Goal: Complete application form

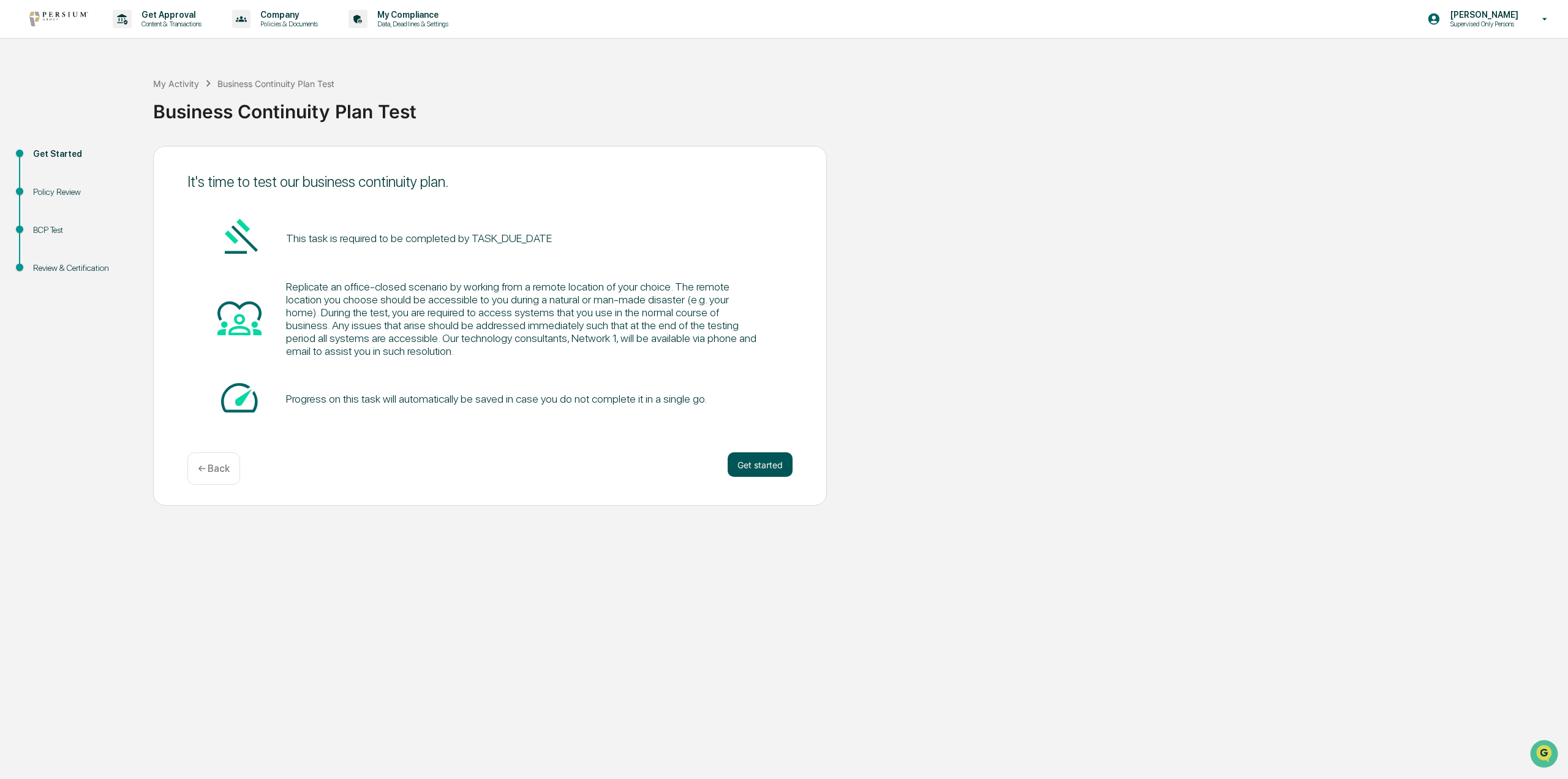
click at [741, 468] on button "Get started" at bounding box center [760, 464] width 65 height 25
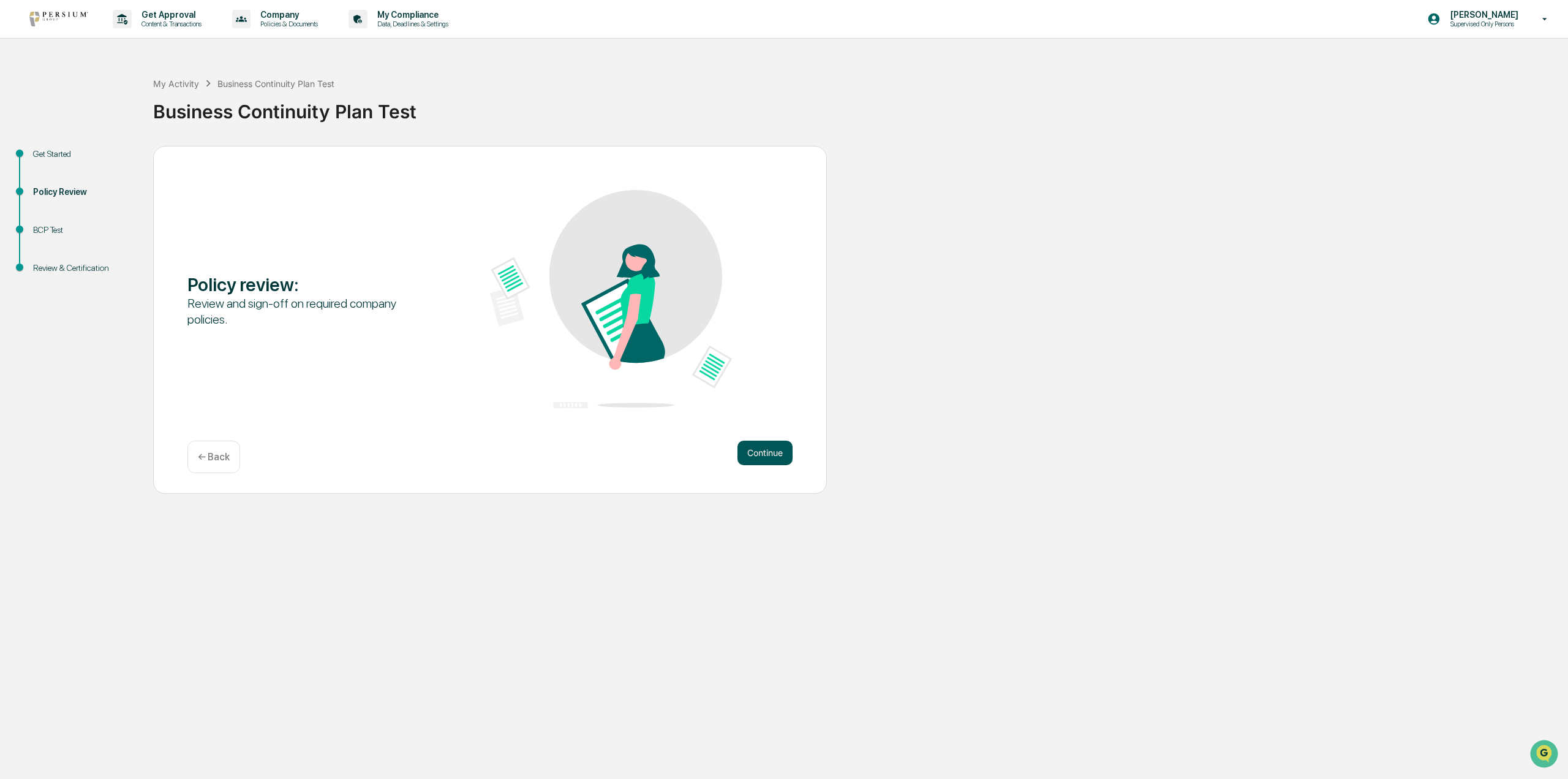
click at [754, 451] on button "Continue" at bounding box center [765, 453] width 55 height 25
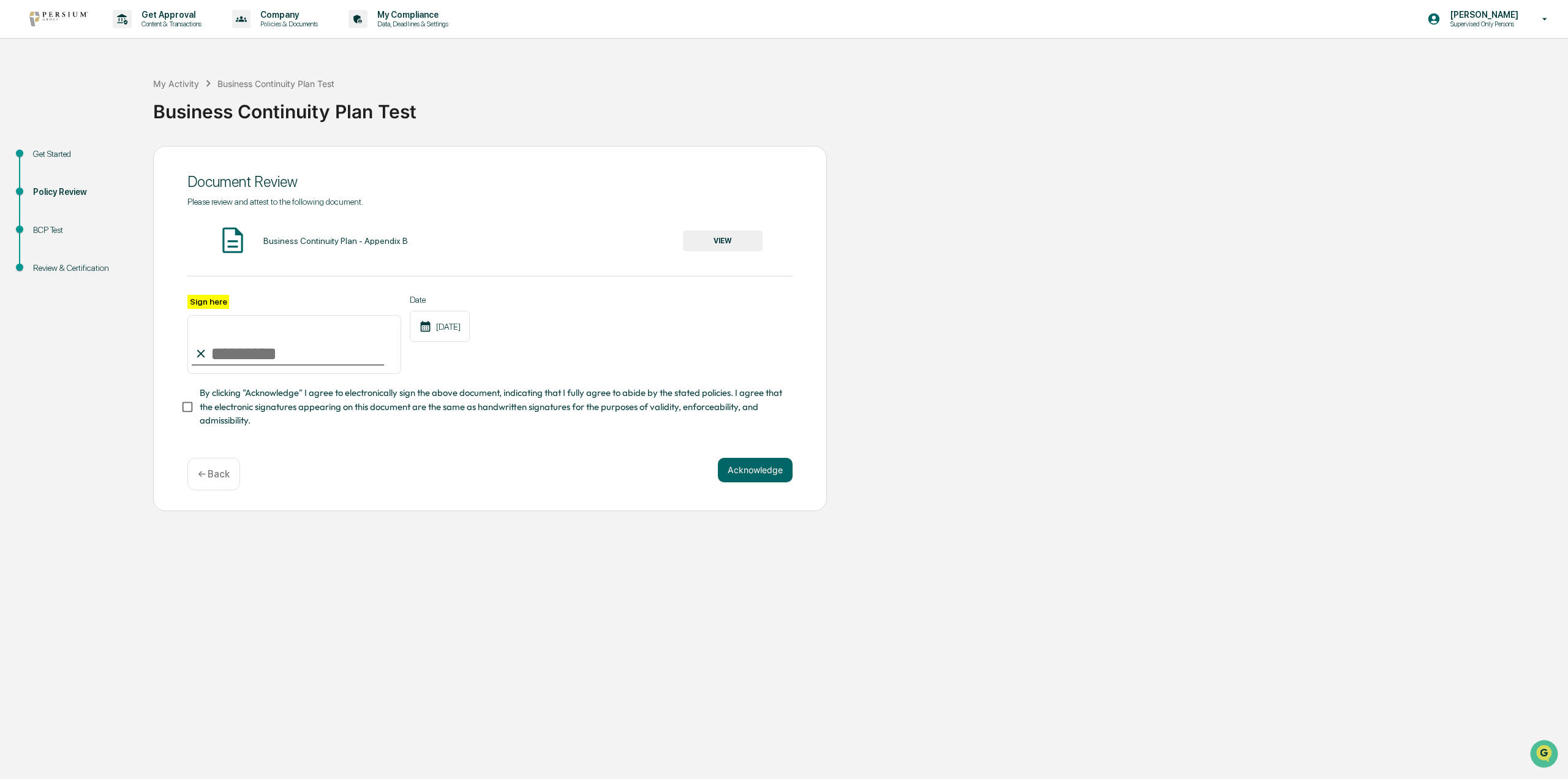
click at [710, 251] on button "VIEW" at bounding box center [723, 241] width 79 height 21
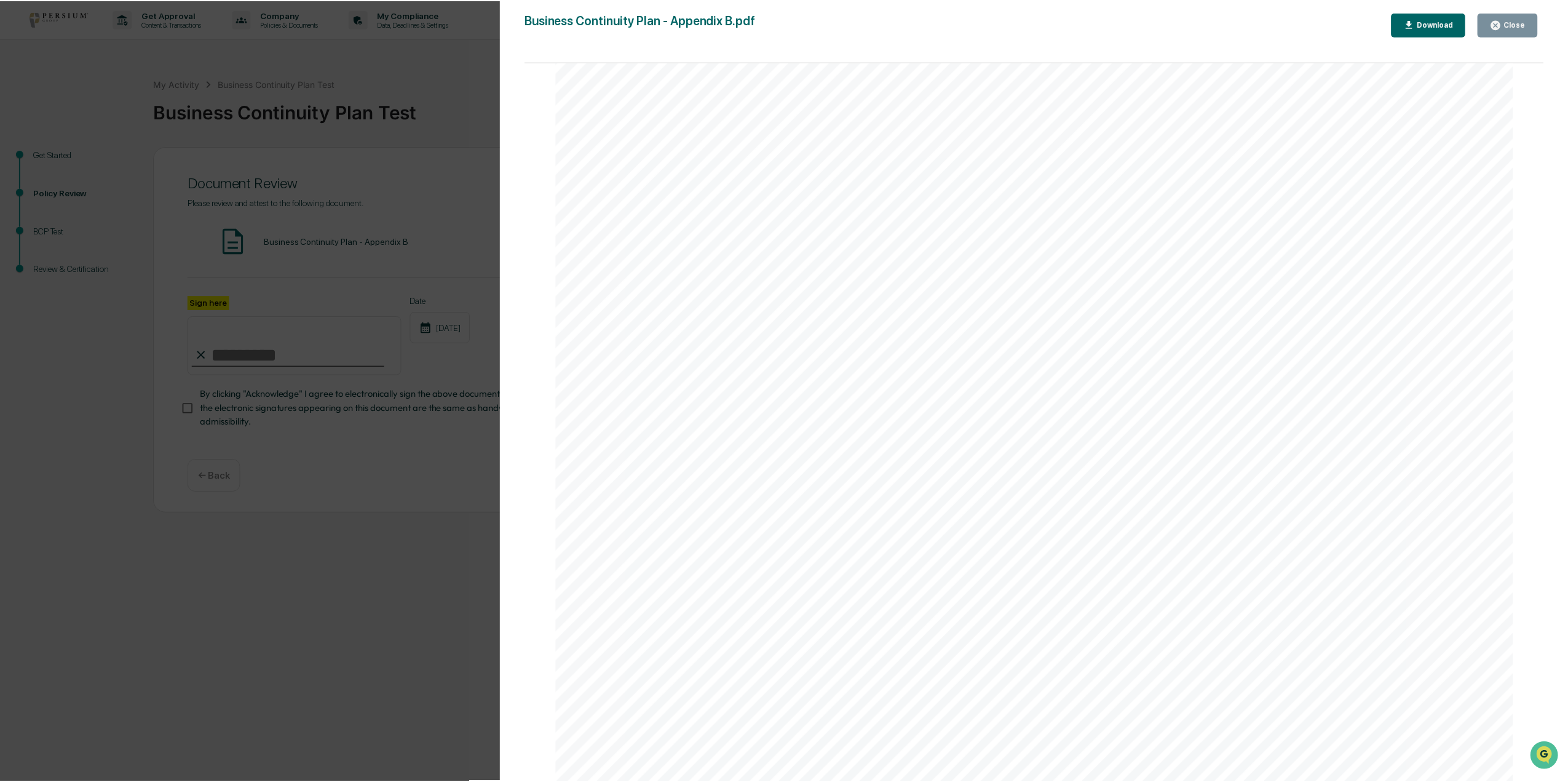
scroll to position [3123, 0]
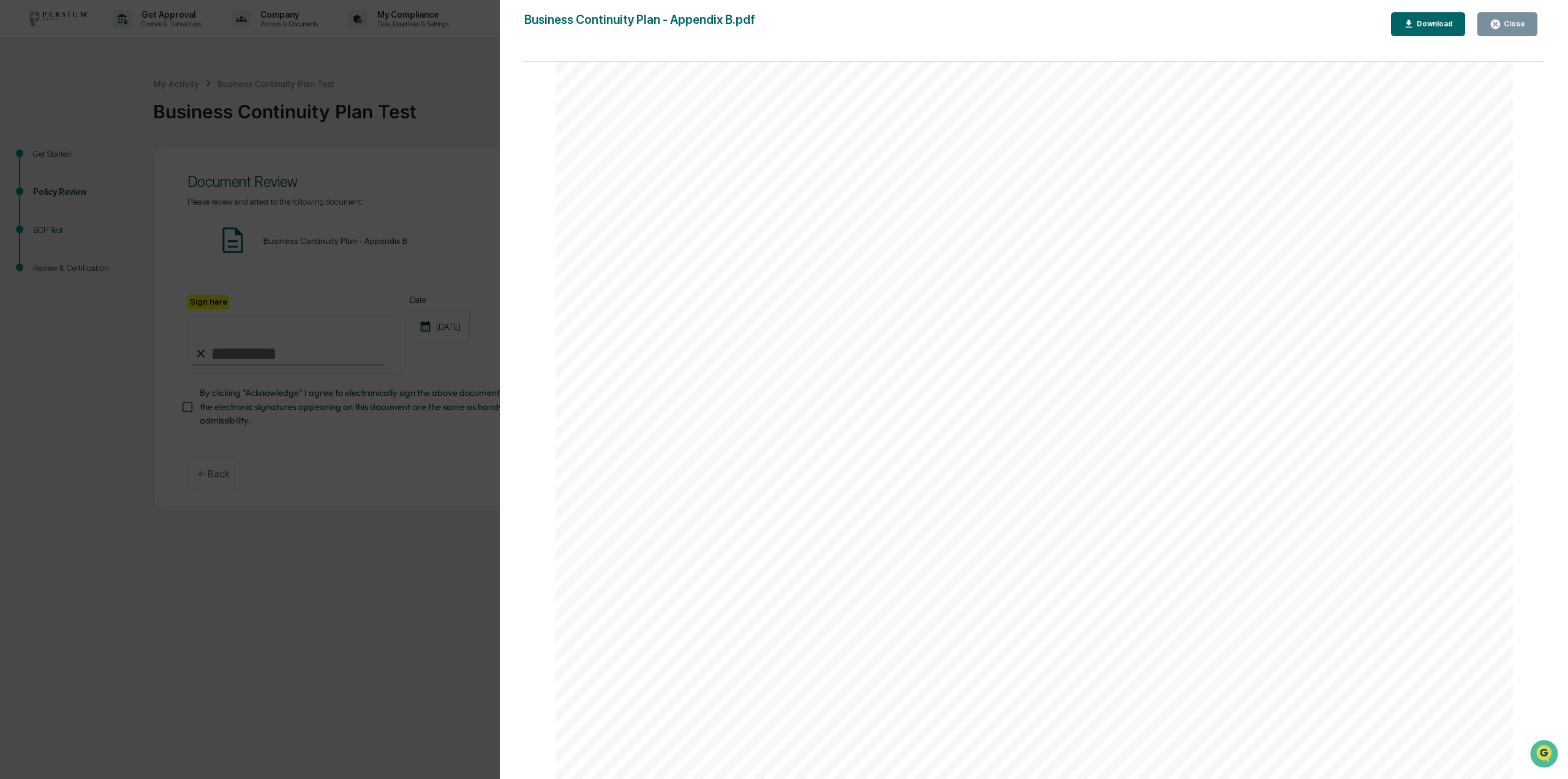
click at [1504, 29] on div "Close" at bounding box center [1507, 24] width 36 height 12
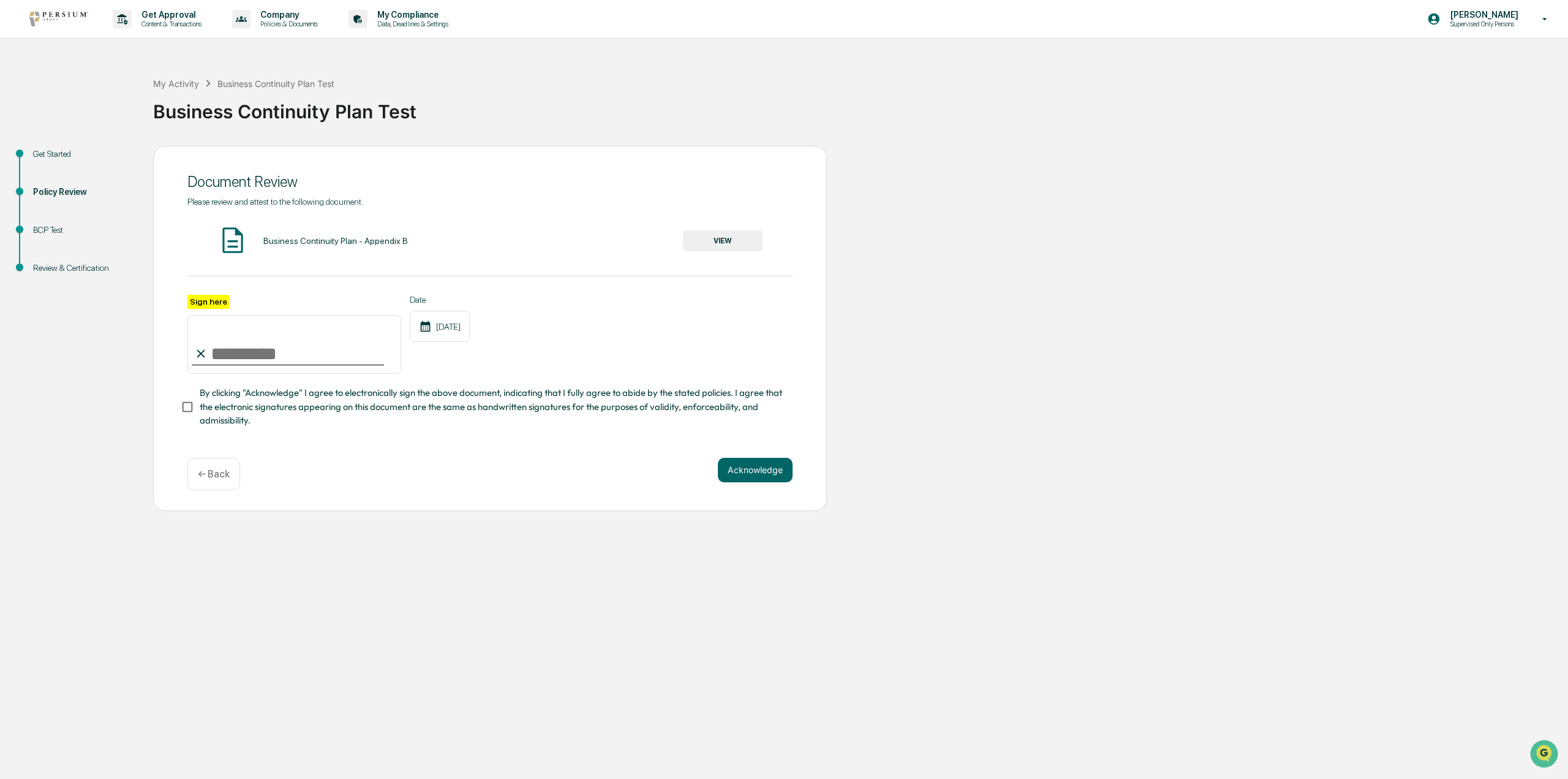
click at [235, 347] on input "Sign here" at bounding box center [294, 345] width 214 height 59
type input "**********"
click at [764, 479] on button "Acknowledge" at bounding box center [755, 469] width 75 height 25
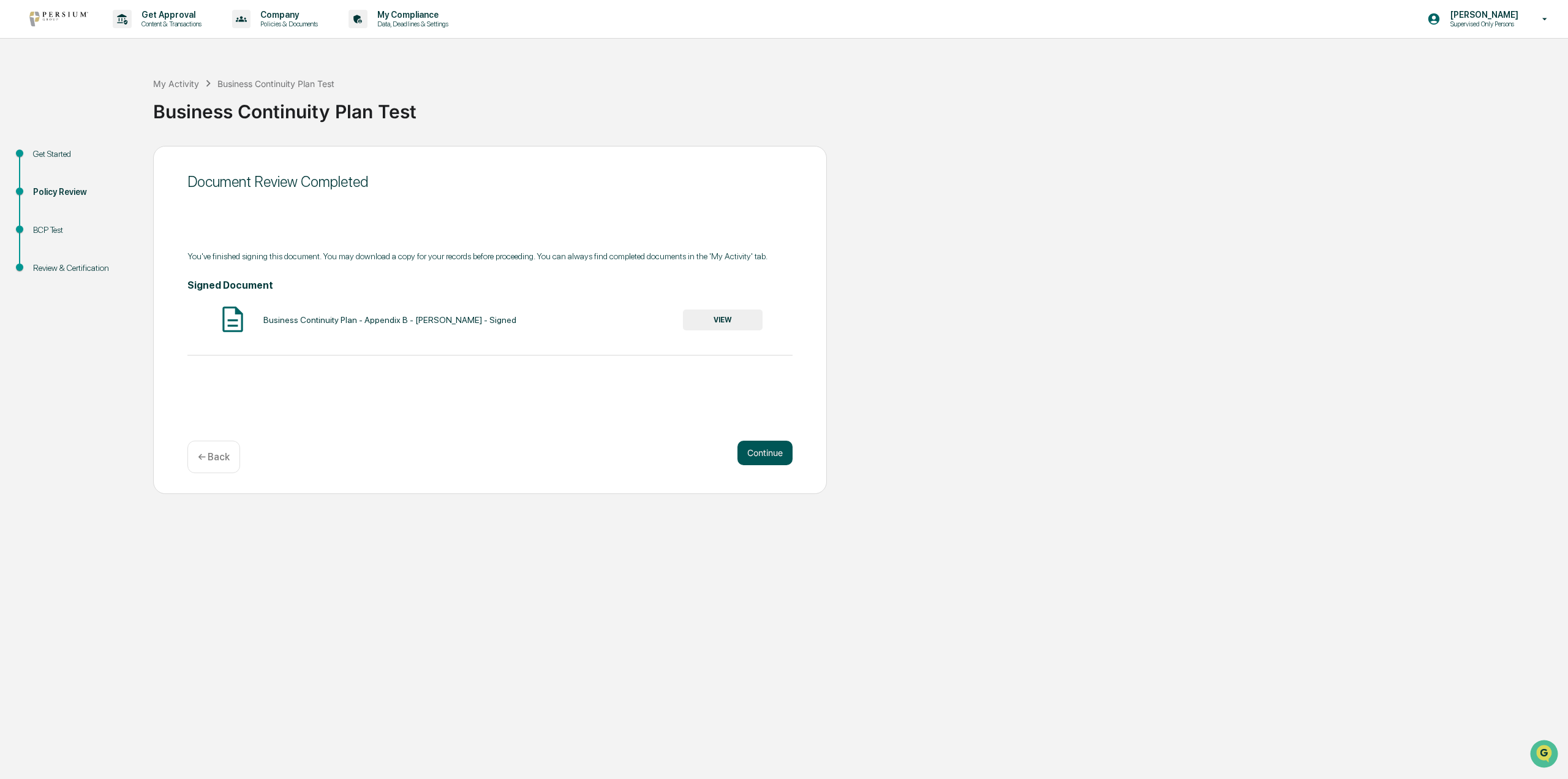
click at [753, 450] on button "Continue" at bounding box center [765, 453] width 55 height 25
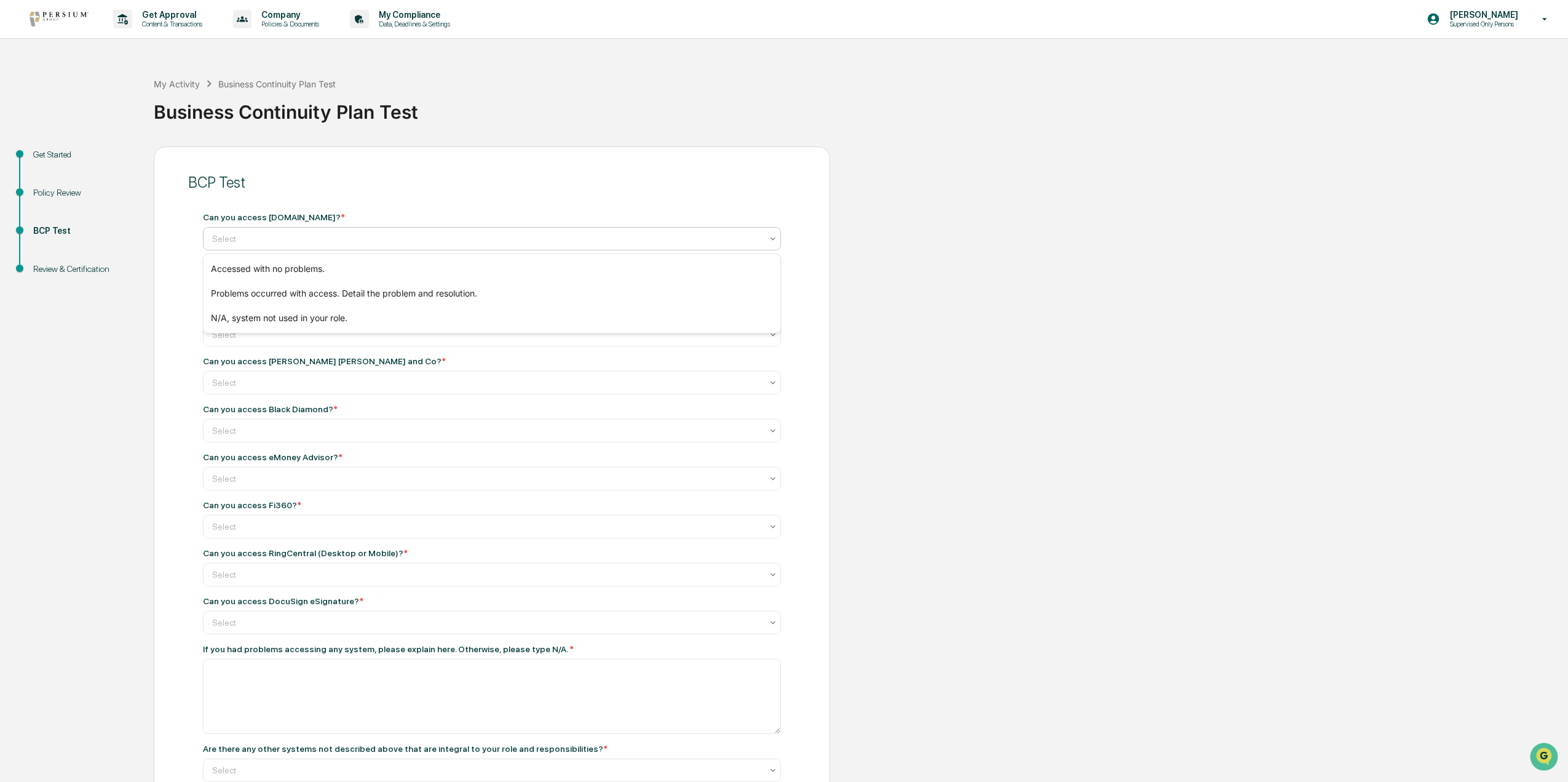
click at [415, 242] on div at bounding box center [487, 238] width 549 height 12
click at [414, 273] on div "Accessed with no problems." at bounding box center [492, 268] width 577 height 25
click at [414, 289] on div at bounding box center [487, 286] width 549 height 12
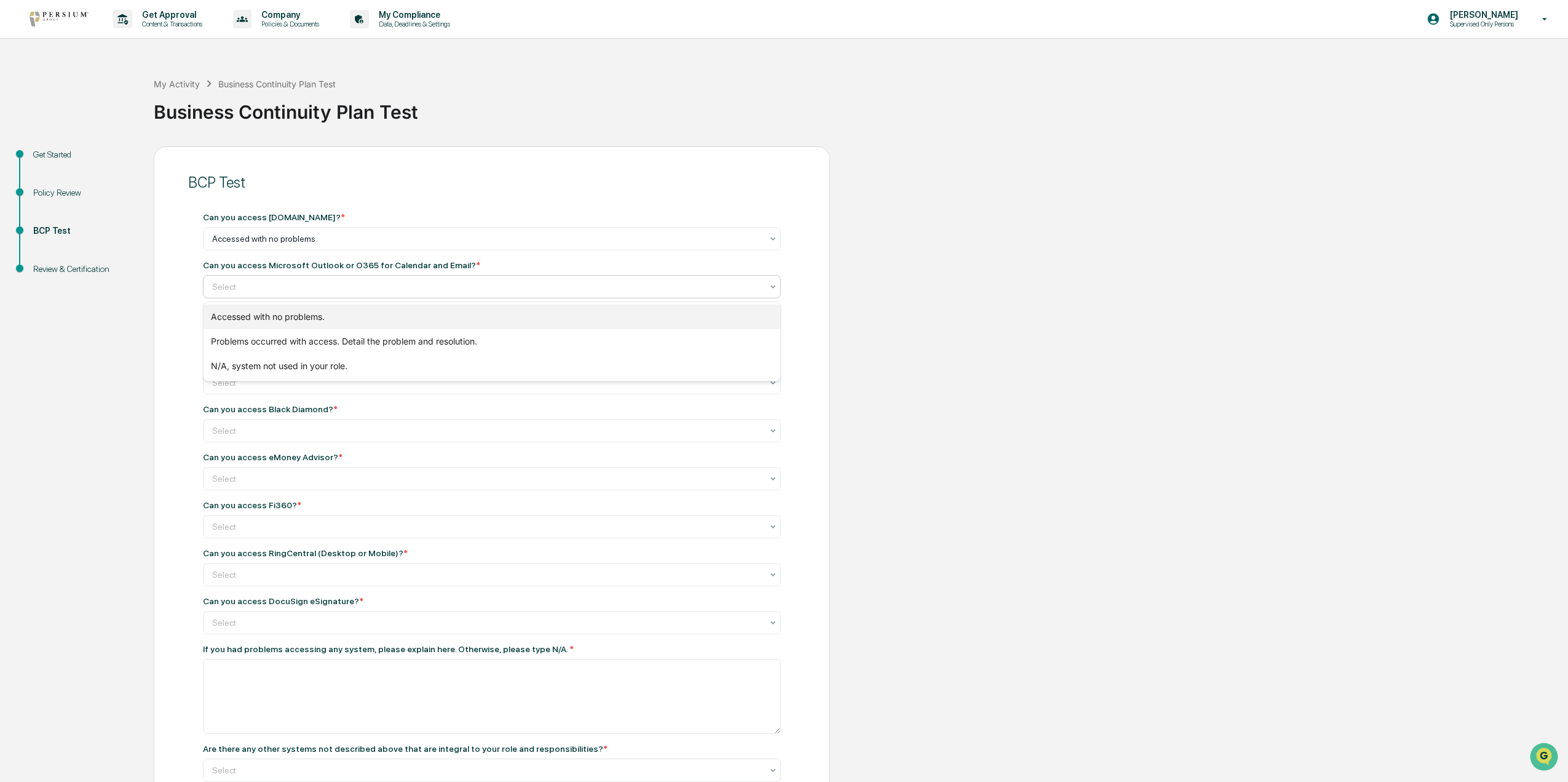
click at [415, 318] on div "Accessed with no problems." at bounding box center [492, 317] width 577 height 25
click at [417, 247] on div "Select" at bounding box center [487, 239] width 562 height 18
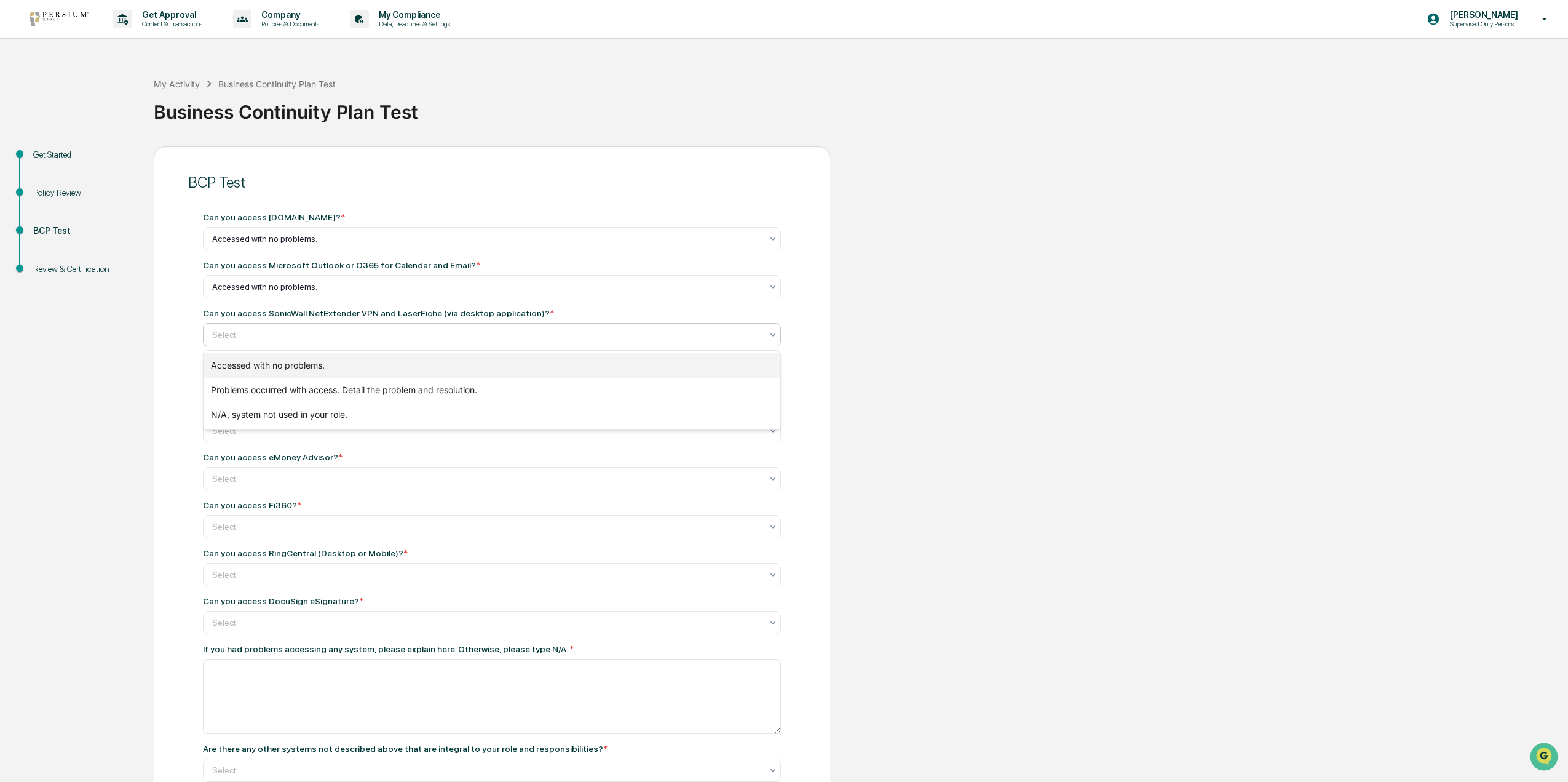
click at [417, 364] on div "Accessed with no problems." at bounding box center [492, 365] width 577 height 25
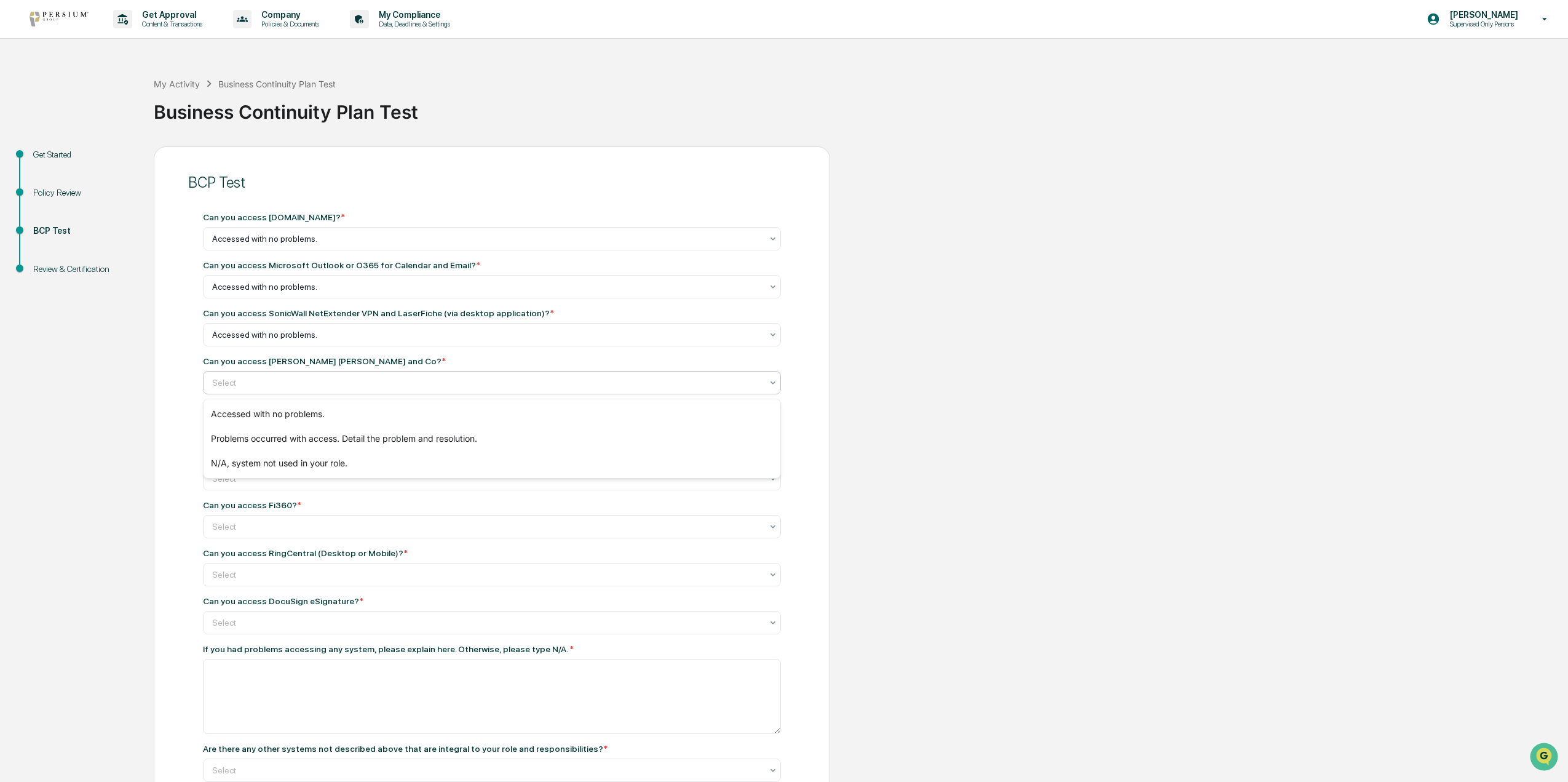
click at [415, 384] on div at bounding box center [487, 382] width 549 height 12
click at [387, 462] on div "N/A, system not used in your role." at bounding box center [492, 463] width 577 height 25
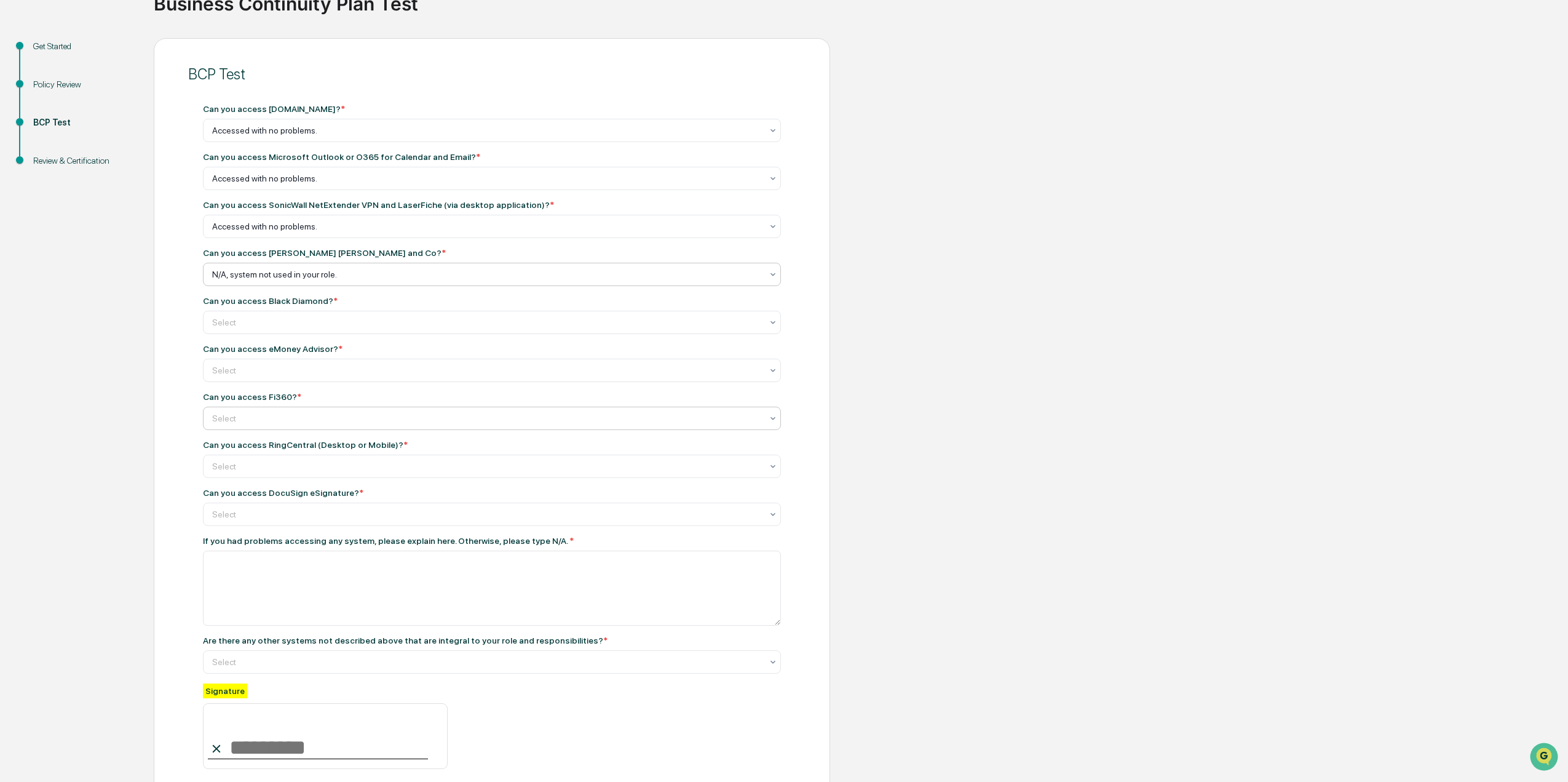
scroll to position [123, 0]
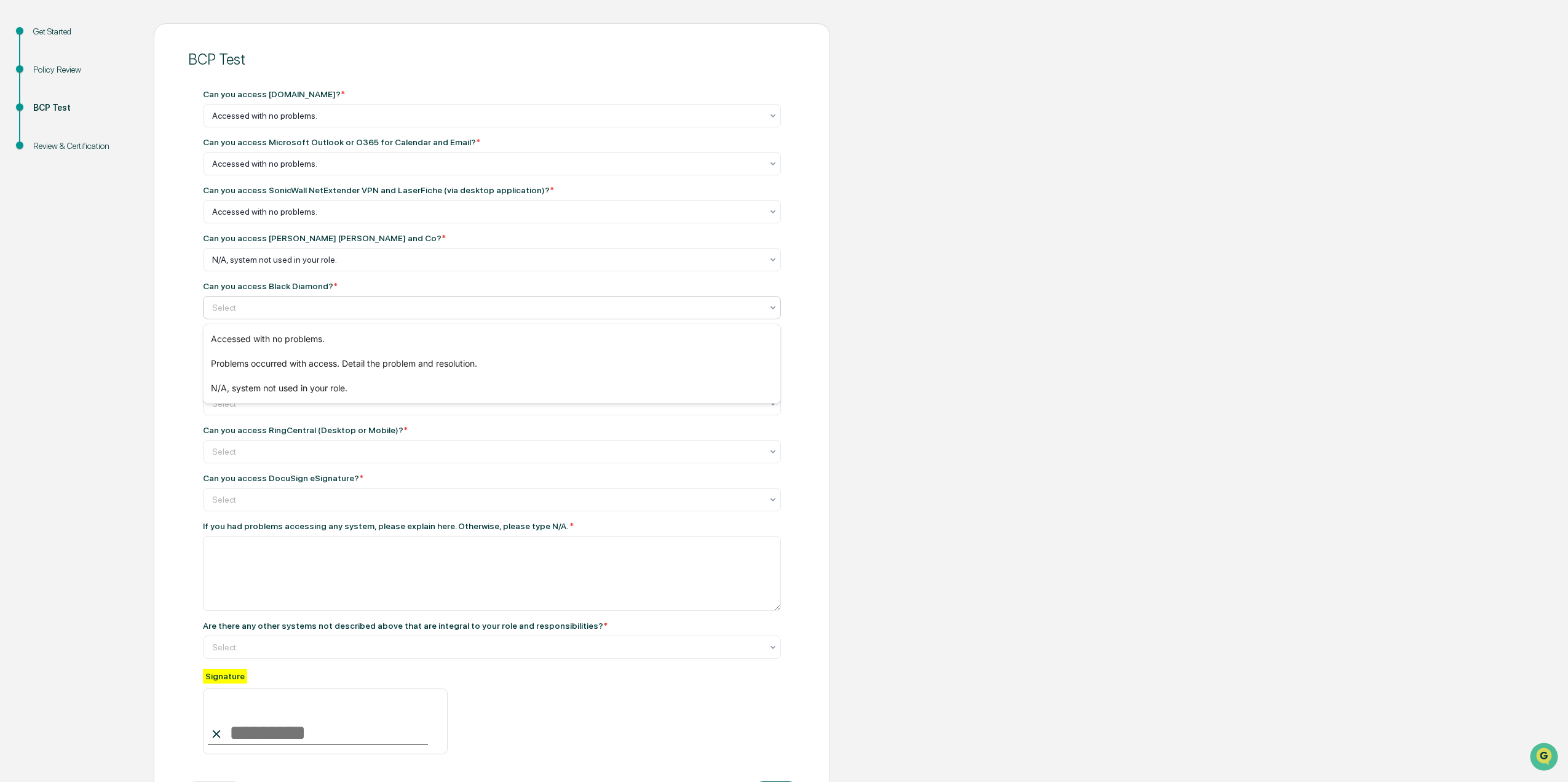
click at [401, 311] on div at bounding box center [487, 307] width 549 height 12
click at [392, 388] on div "N/A, system not used in your role." at bounding box center [492, 388] width 577 height 25
click at [362, 353] on div at bounding box center [487, 355] width 549 height 12
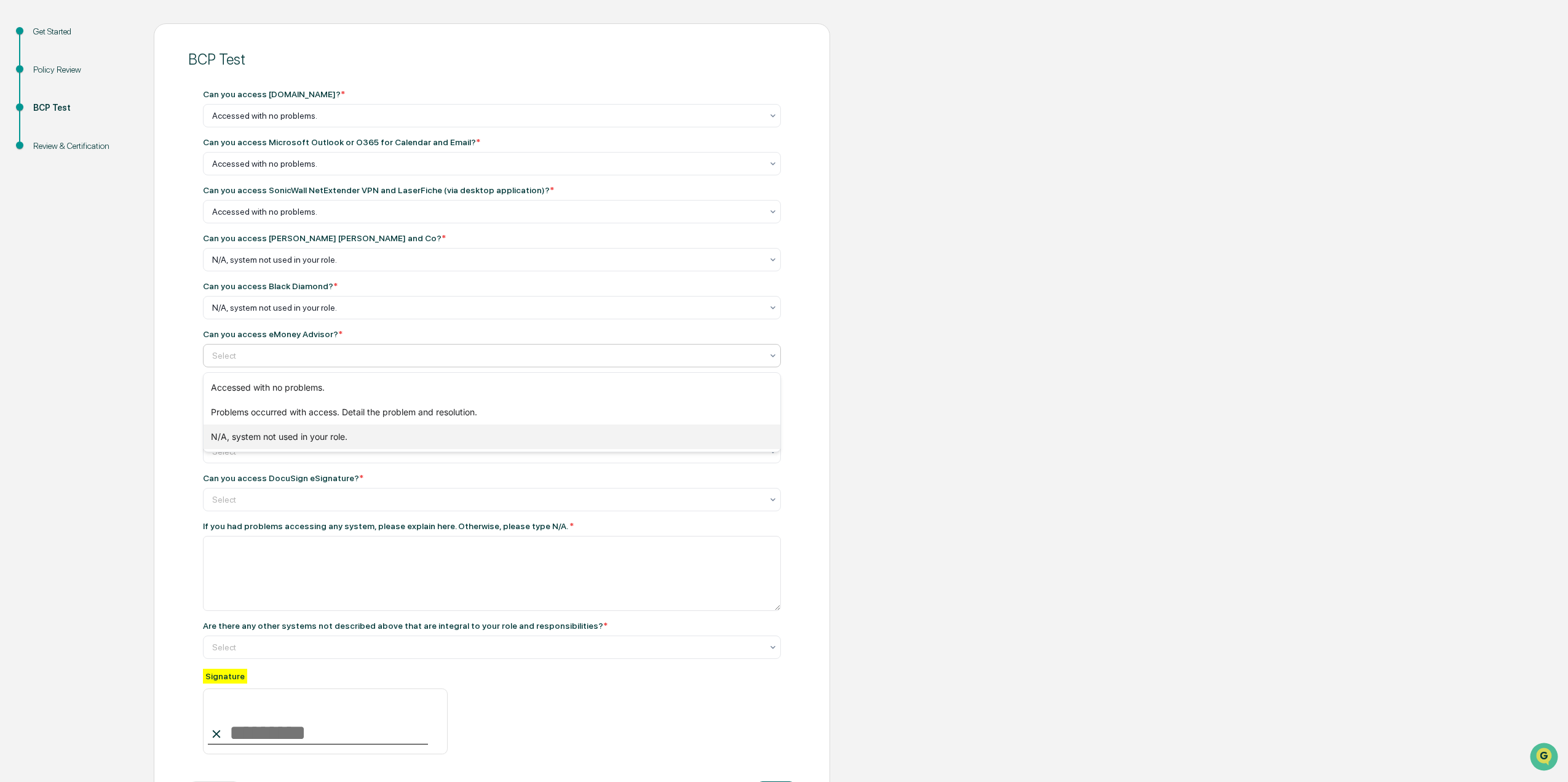
click at [352, 440] on div "N/A, system not used in your role." at bounding box center [492, 437] width 577 height 25
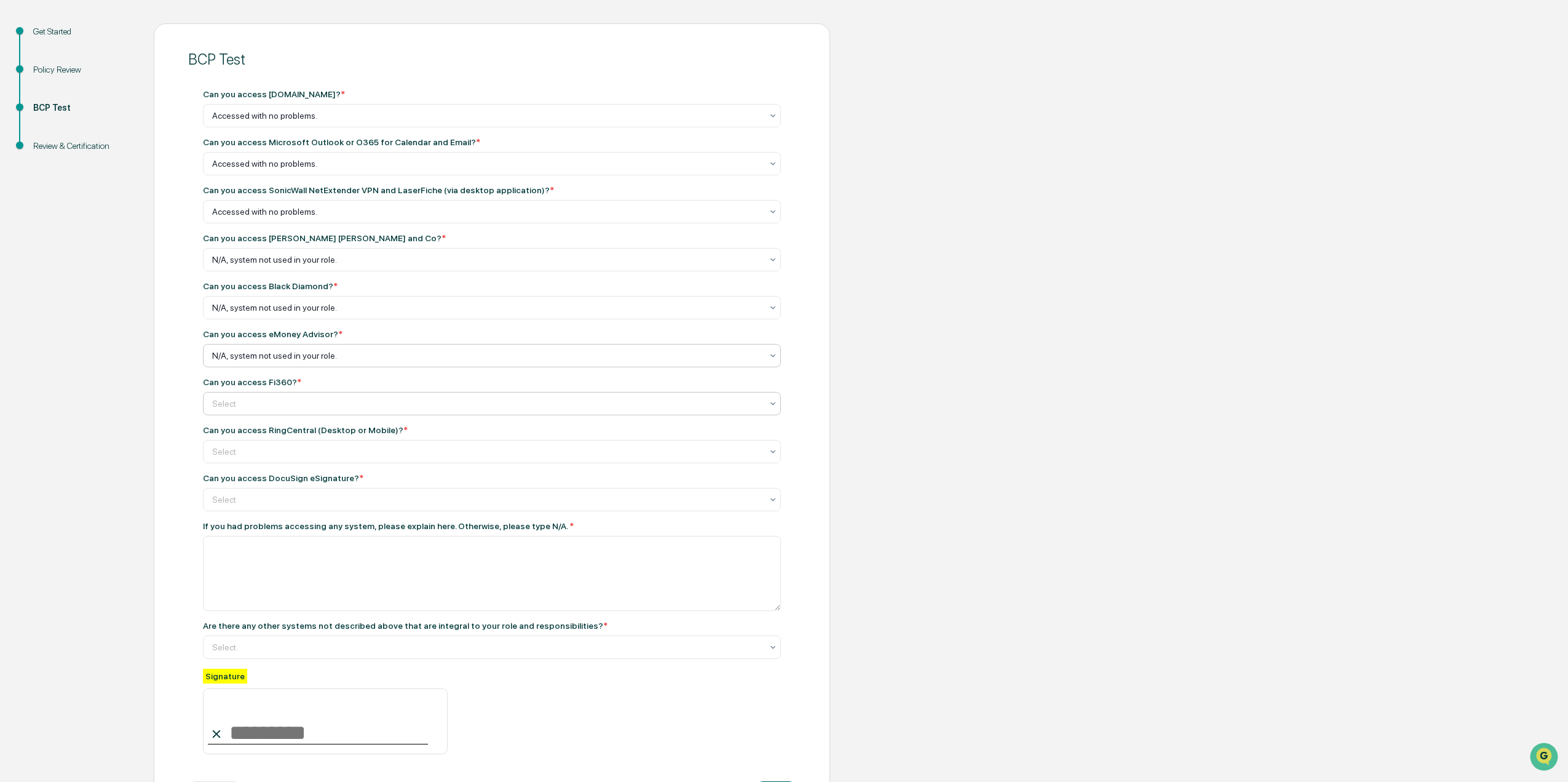
click at [329, 124] on div "Select" at bounding box center [487, 116] width 562 height 18
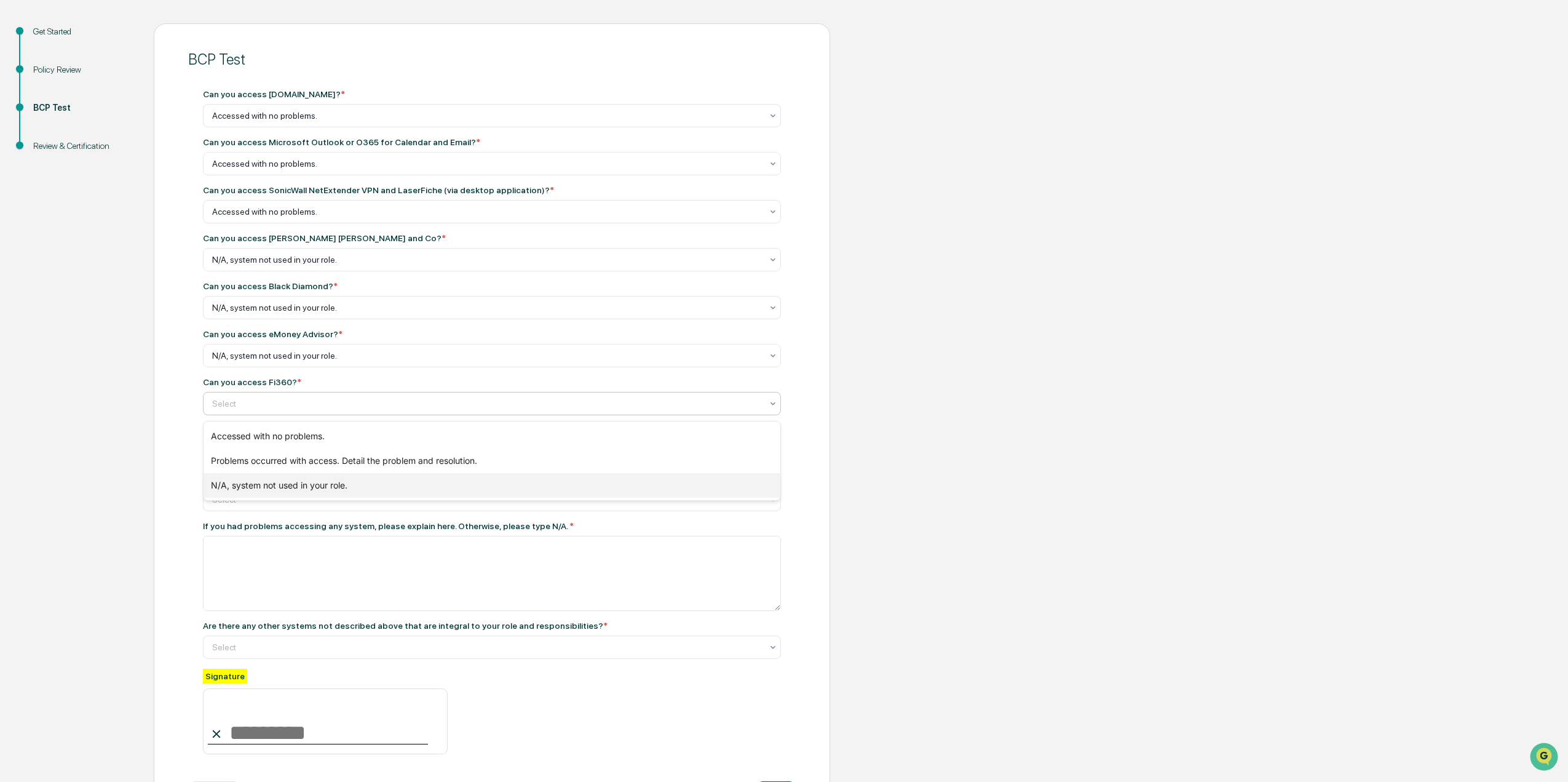
click at [326, 482] on div "N/A, system not used in your role." at bounding box center [492, 485] width 577 height 25
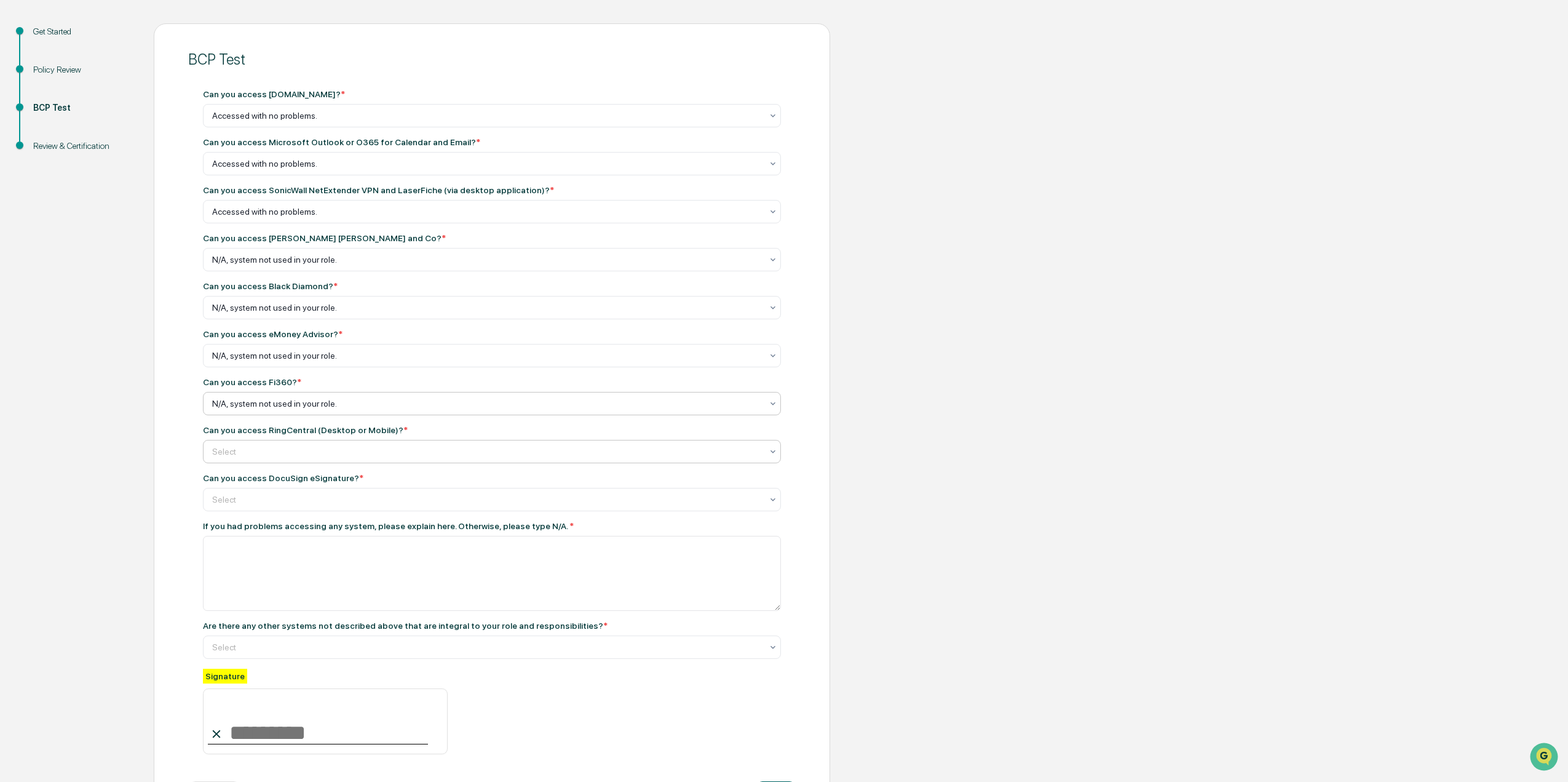
click at [342, 122] on div at bounding box center [487, 115] width 549 height 12
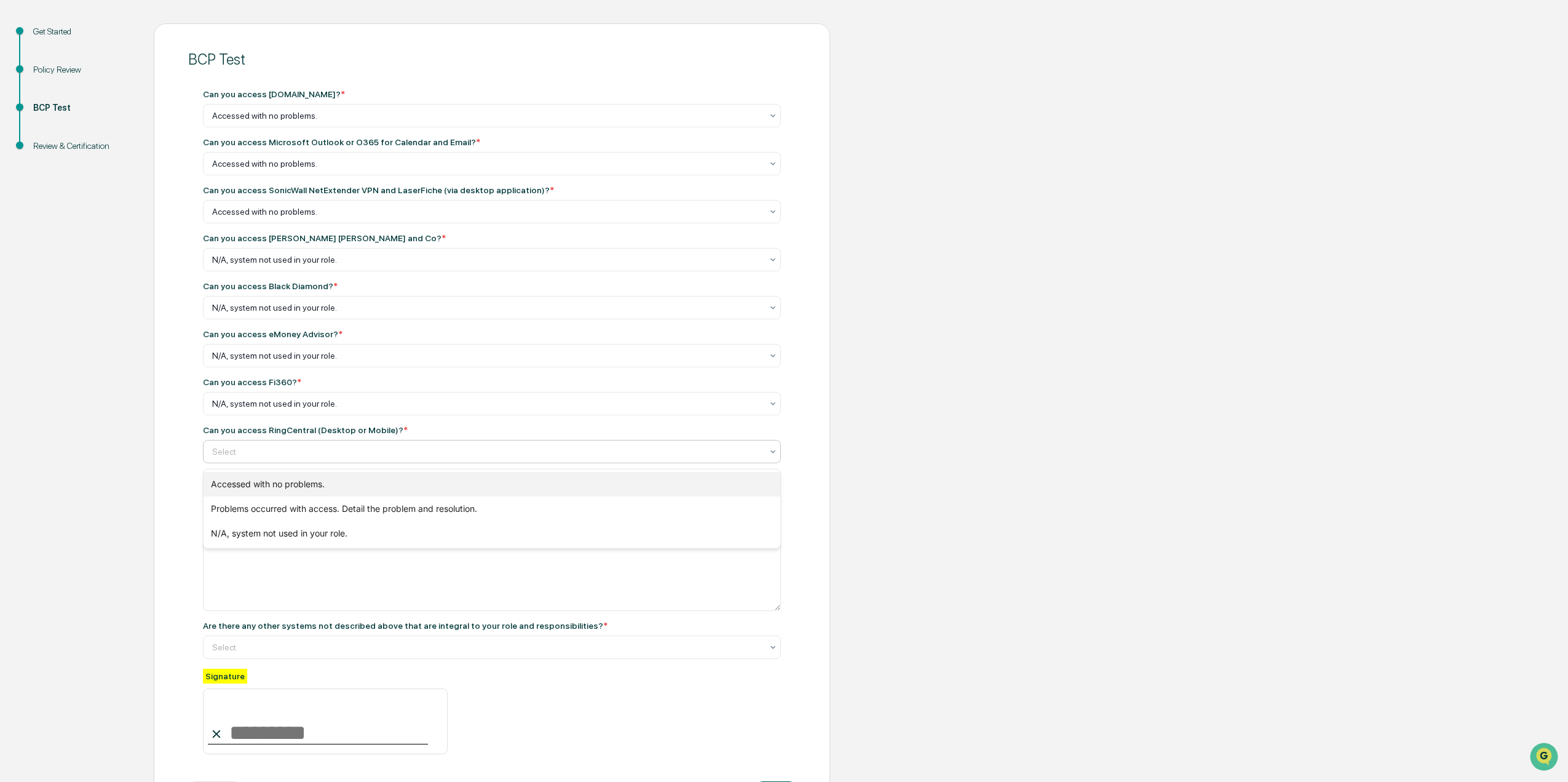
click at [339, 478] on div "Accessed with no problems." at bounding box center [492, 484] width 577 height 25
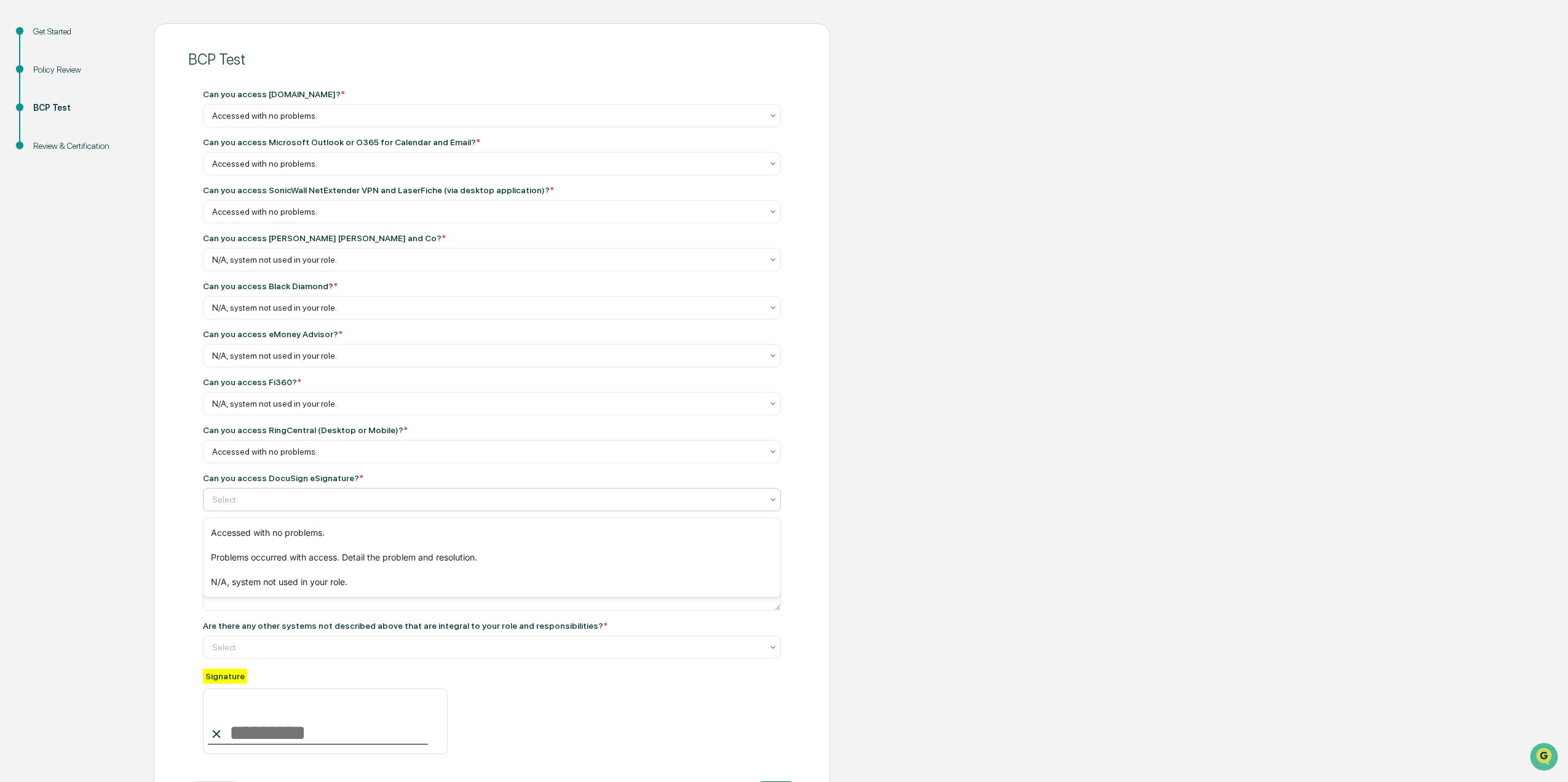
click at [333, 508] on div "Select" at bounding box center [487, 499] width 562 height 18
click at [329, 529] on div "Accessed with no problems." at bounding box center [492, 532] width 577 height 25
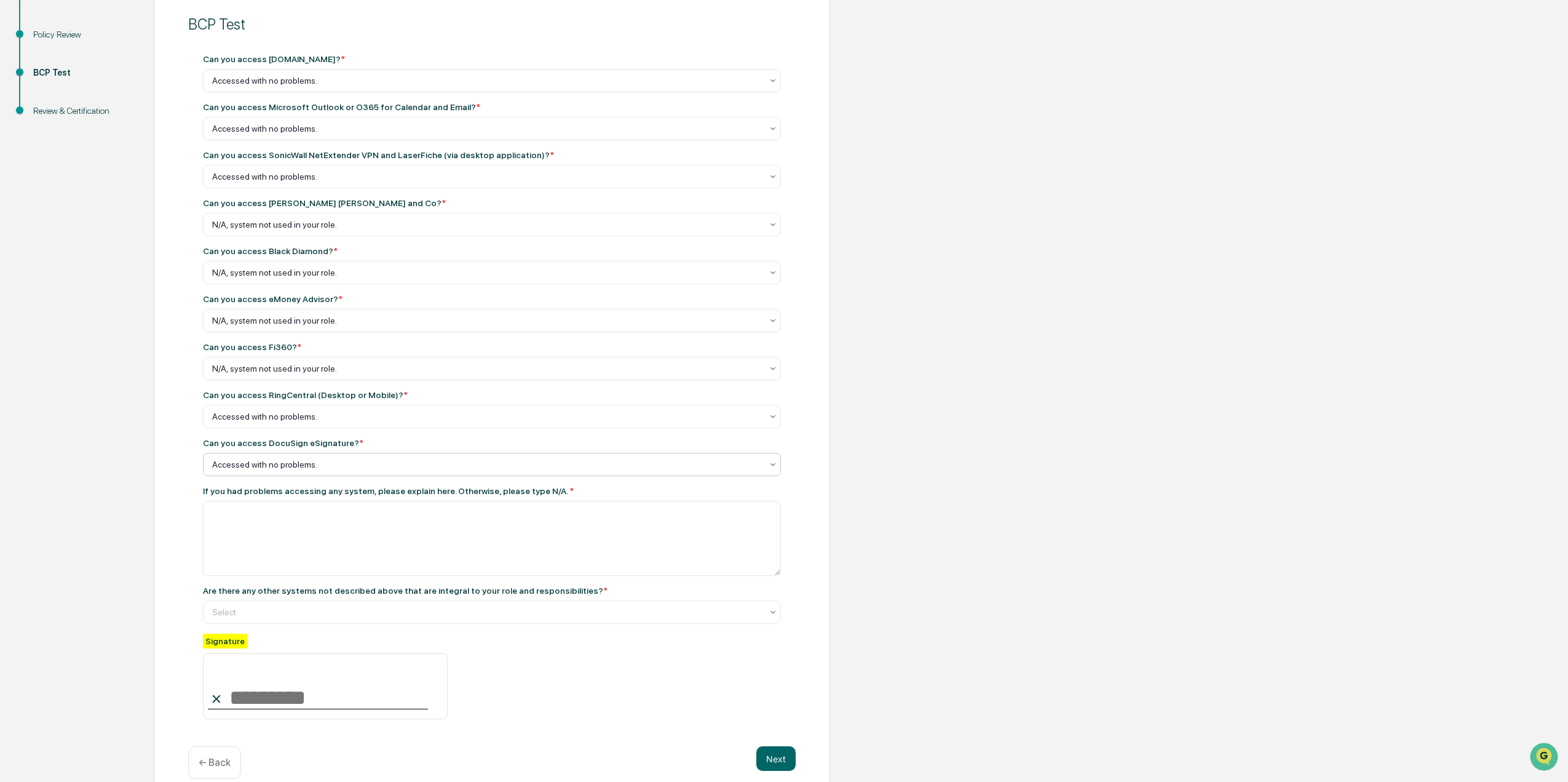
scroll to position [183, 0]
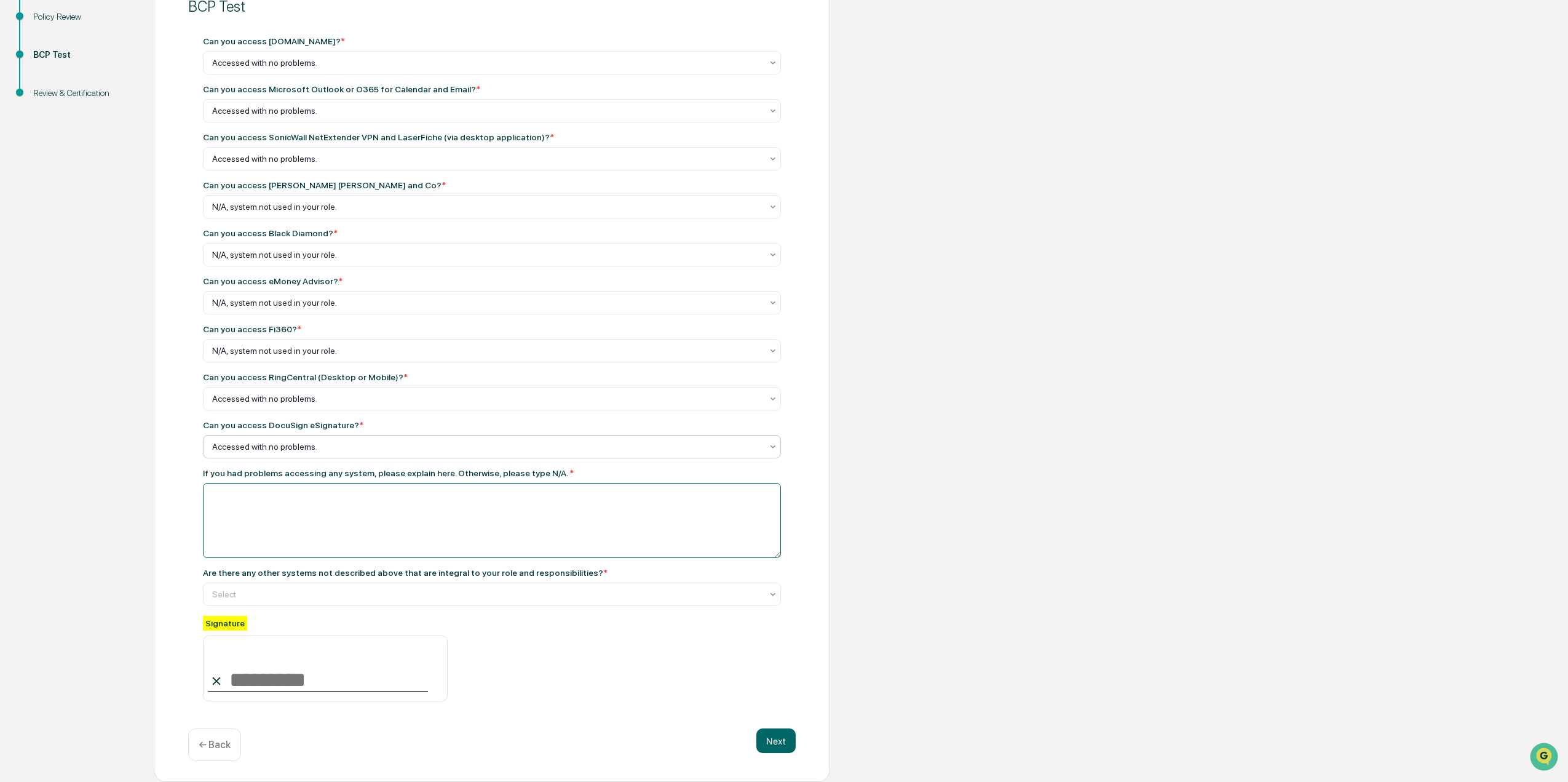
click at [422, 505] on textarea at bounding box center [491, 520] width 578 height 75
type textarea "***"
click at [428, 588] on div at bounding box center [487, 593] width 549 height 12
click at [426, 621] on div "Yes" at bounding box center [492, 620] width 577 height 25
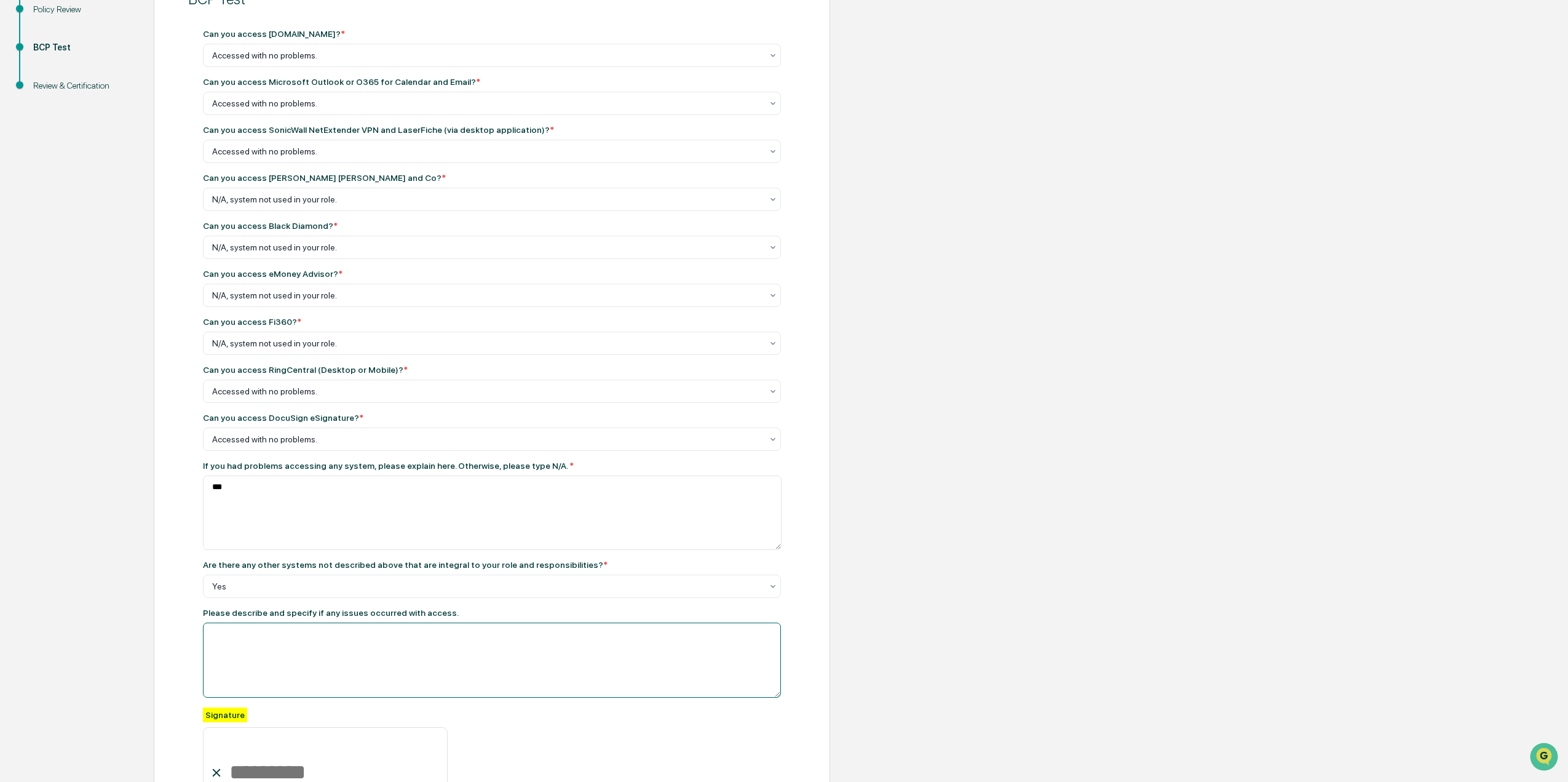
click at [379, 550] on textarea at bounding box center [491, 513] width 578 height 74
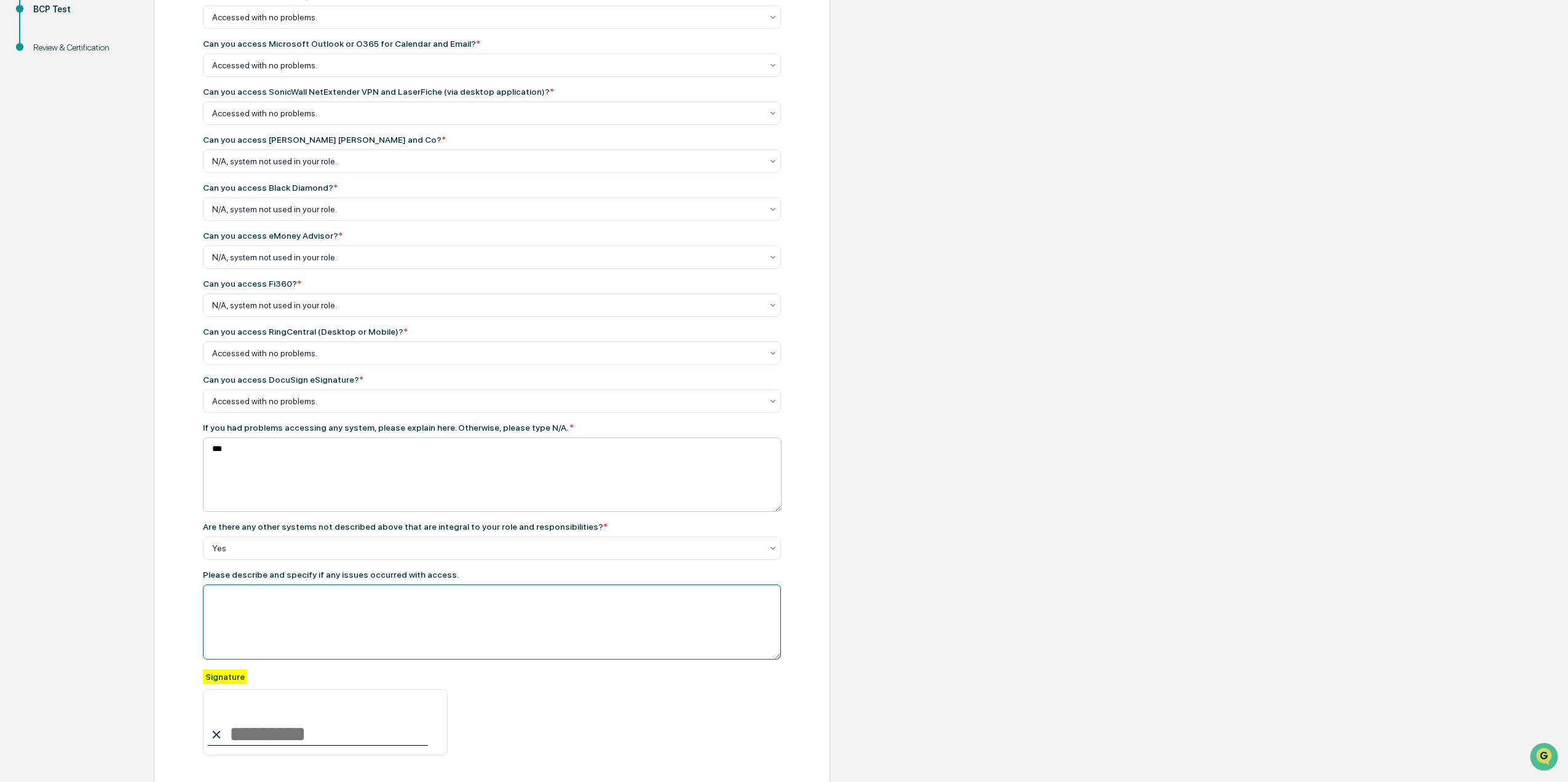
scroll to position [283, 0]
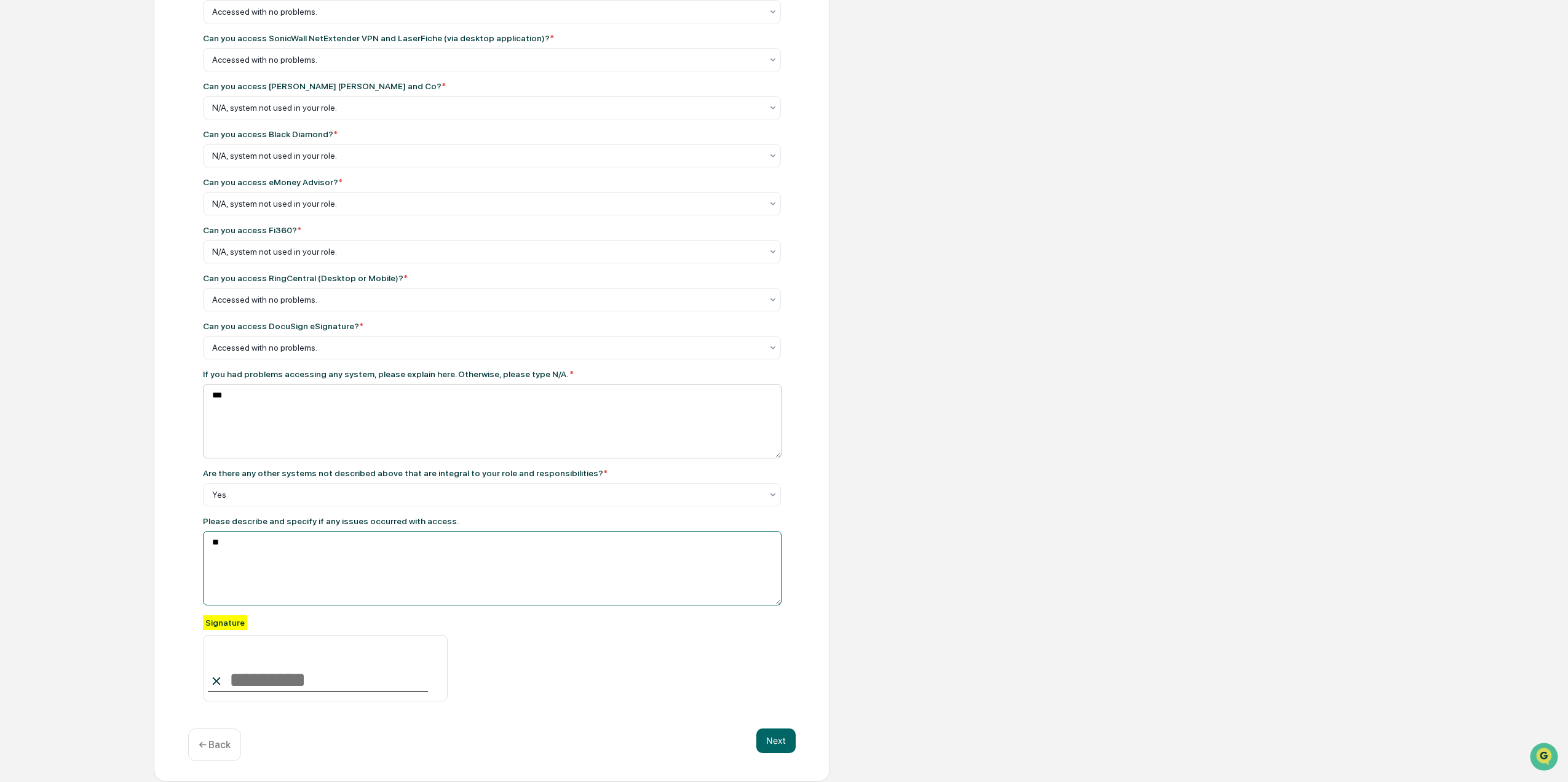
type textarea "*"
click at [278, 458] on textarea "**********" at bounding box center [491, 421] width 578 height 74
drag, startPoint x: 274, startPoint y: 544, endPoint x: 290, endPoint y: 534, distance: 18.9
click at [274, 458] on textarea "**********" at bounding box center [491, 421] width 578 height 74
type textarea "**********"
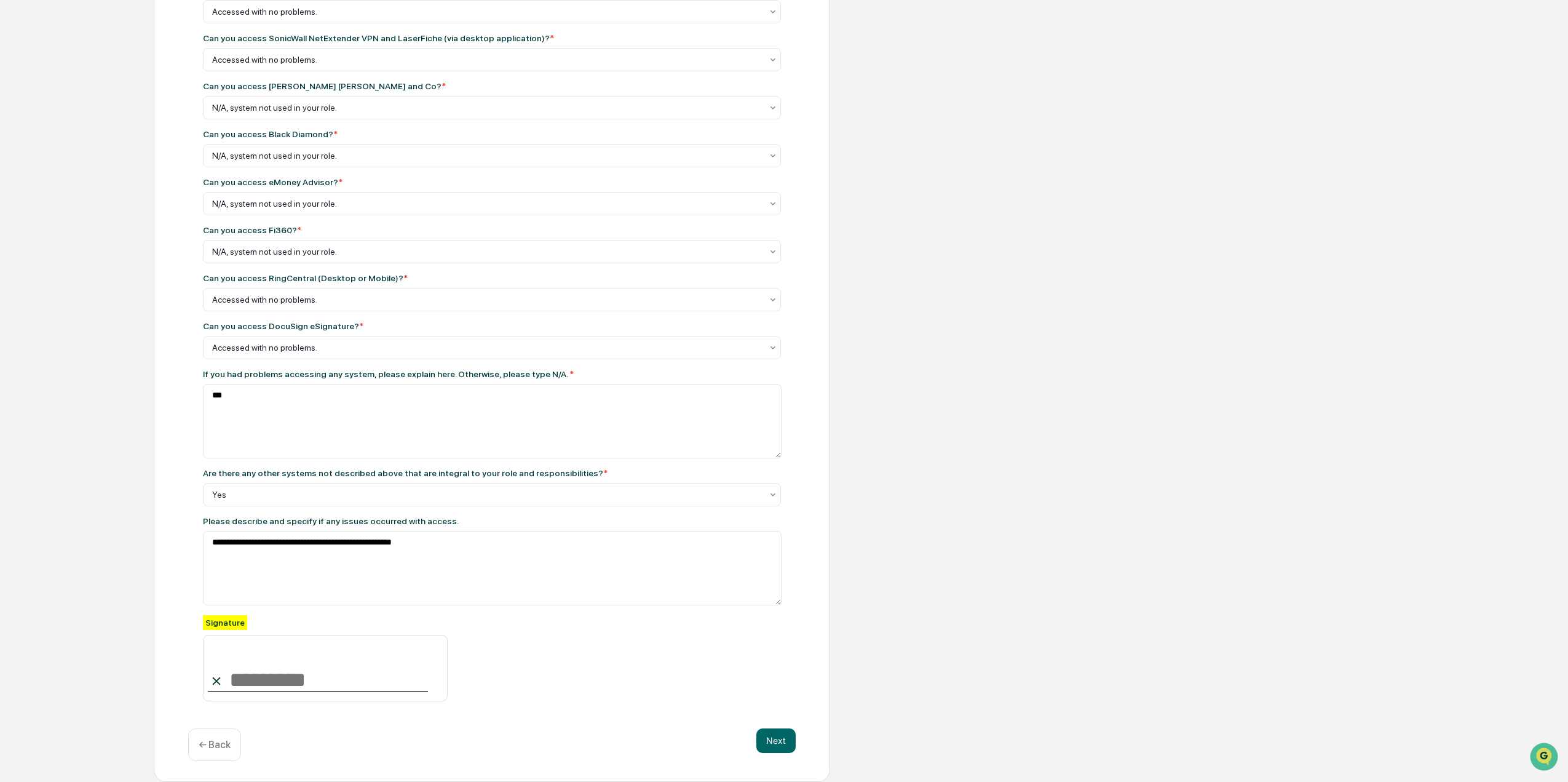
click at [272, 677] on input at bounding box center [325, 668] width 245 height 67
type input "**********"
click at [781, 743] on button "Next" at bounding box center [775, 740] width 40 height 25
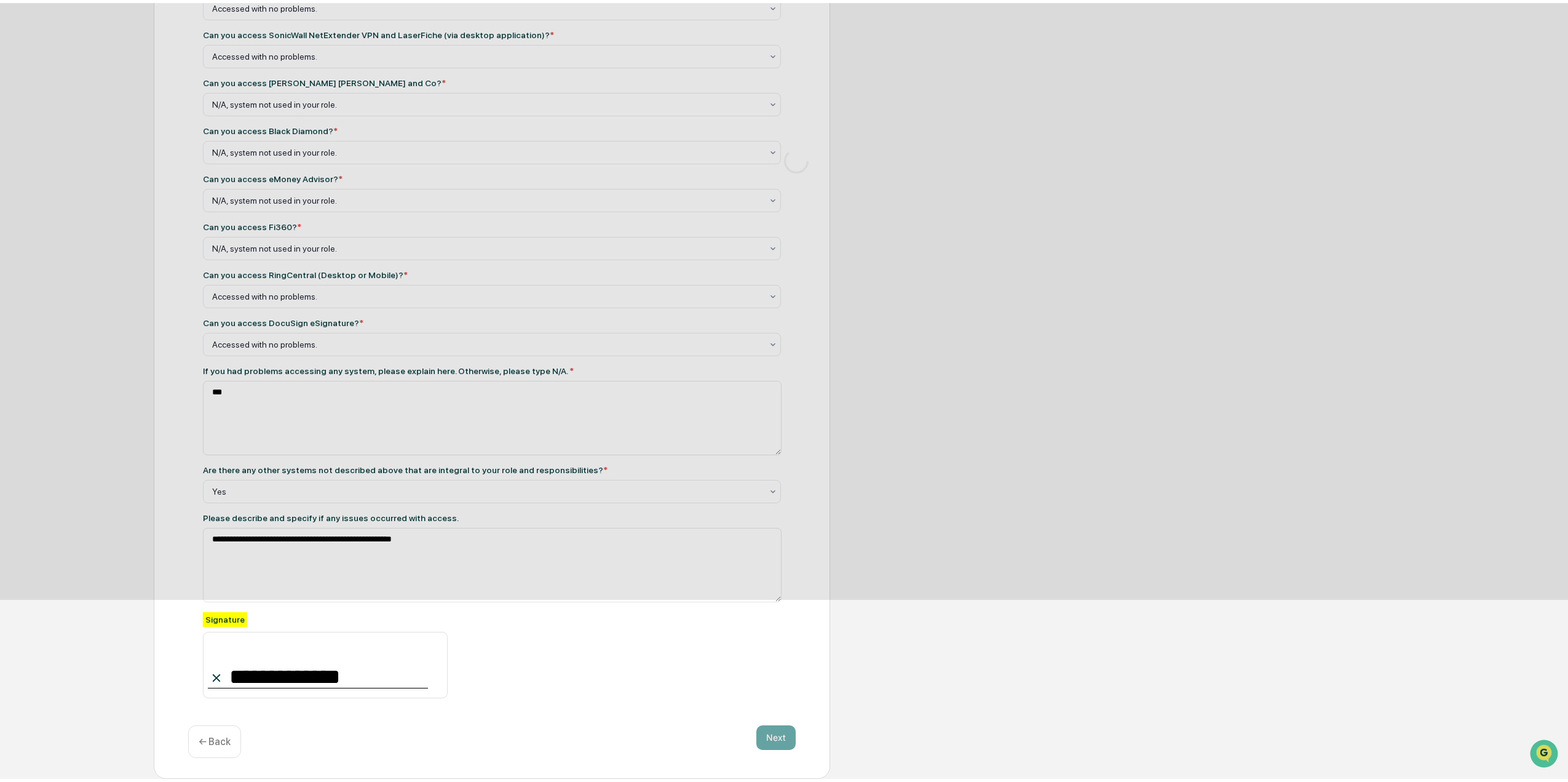
scroll to position [0, 0]
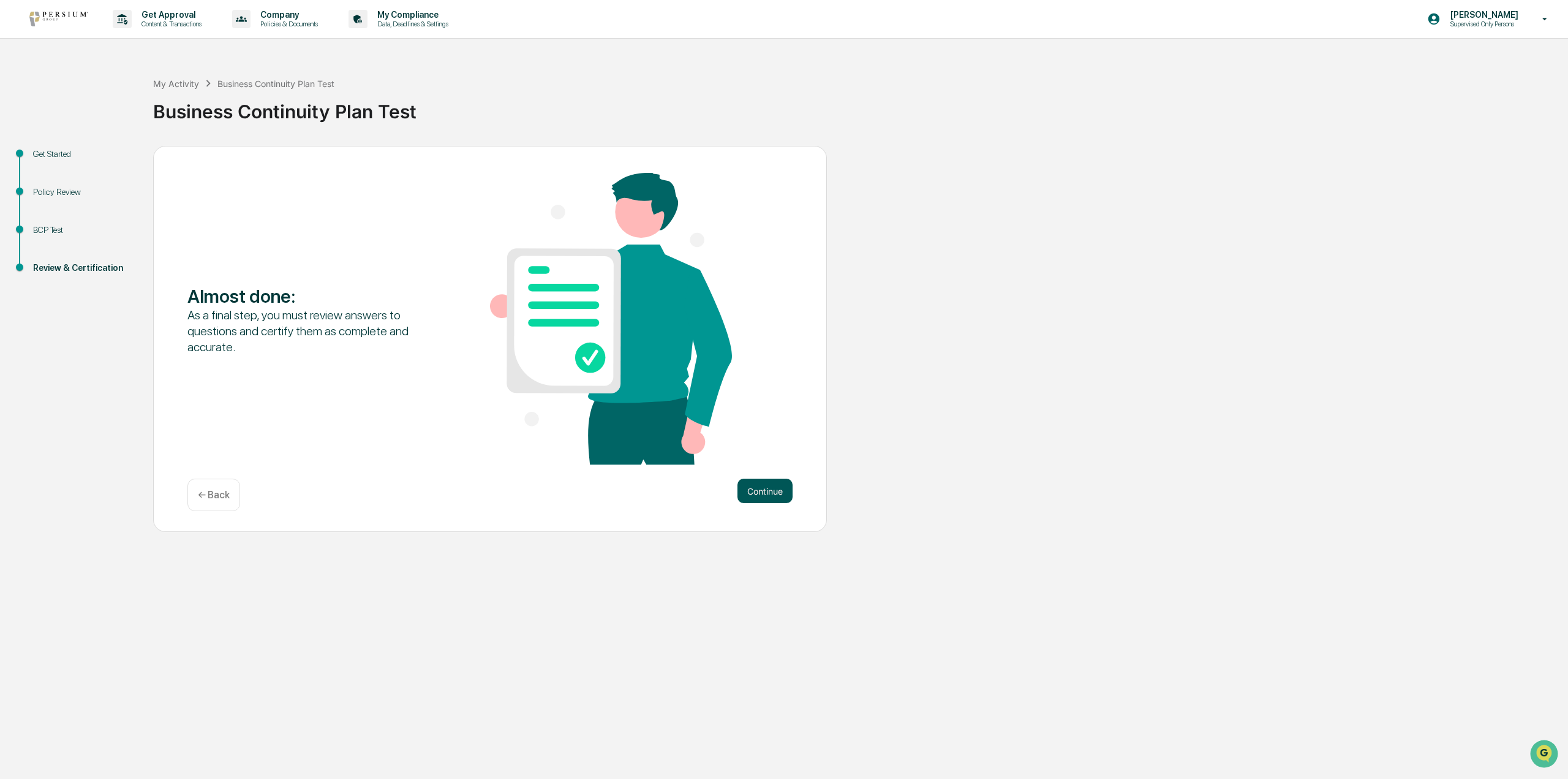
click at [756, 493] on button "Continue" at bounding box center [765, 490] width 55 height 25
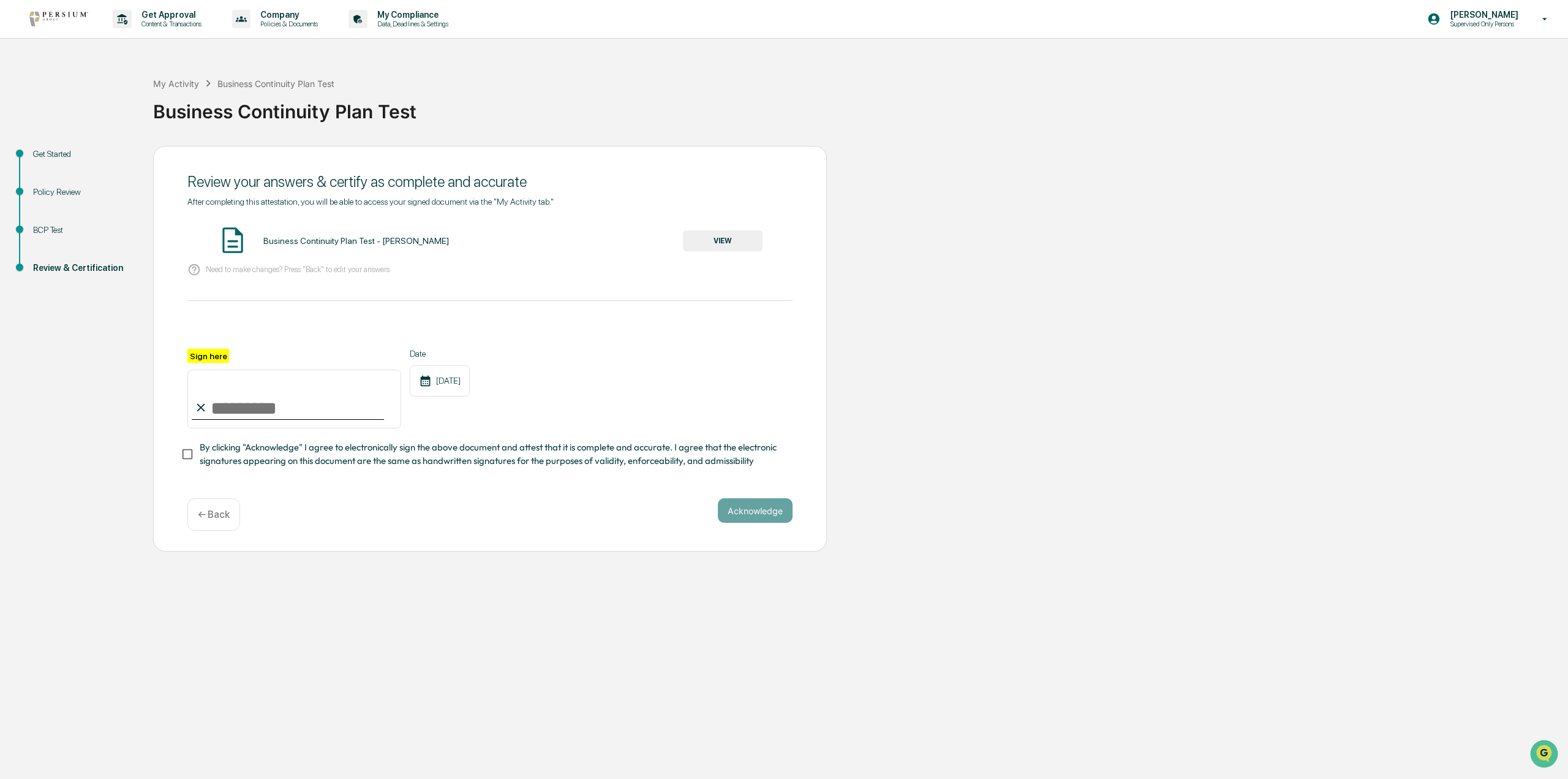
click at [714, 242] on button "VIEW" at bounding box center [723, 241] width 79 height 21
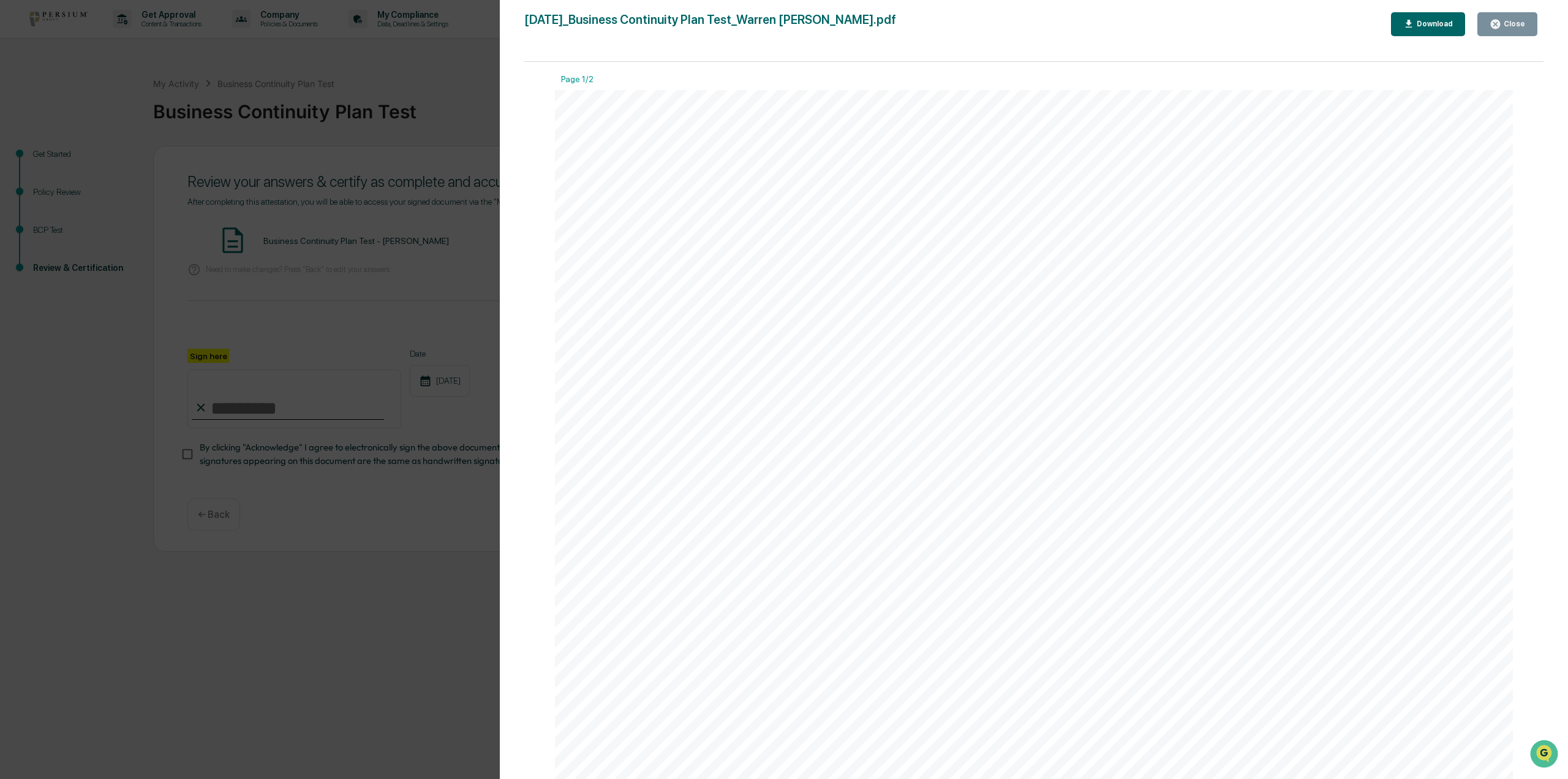
click at [1501, 23] on icon "button" at bounding box center [1496, 24] width 9 height 9
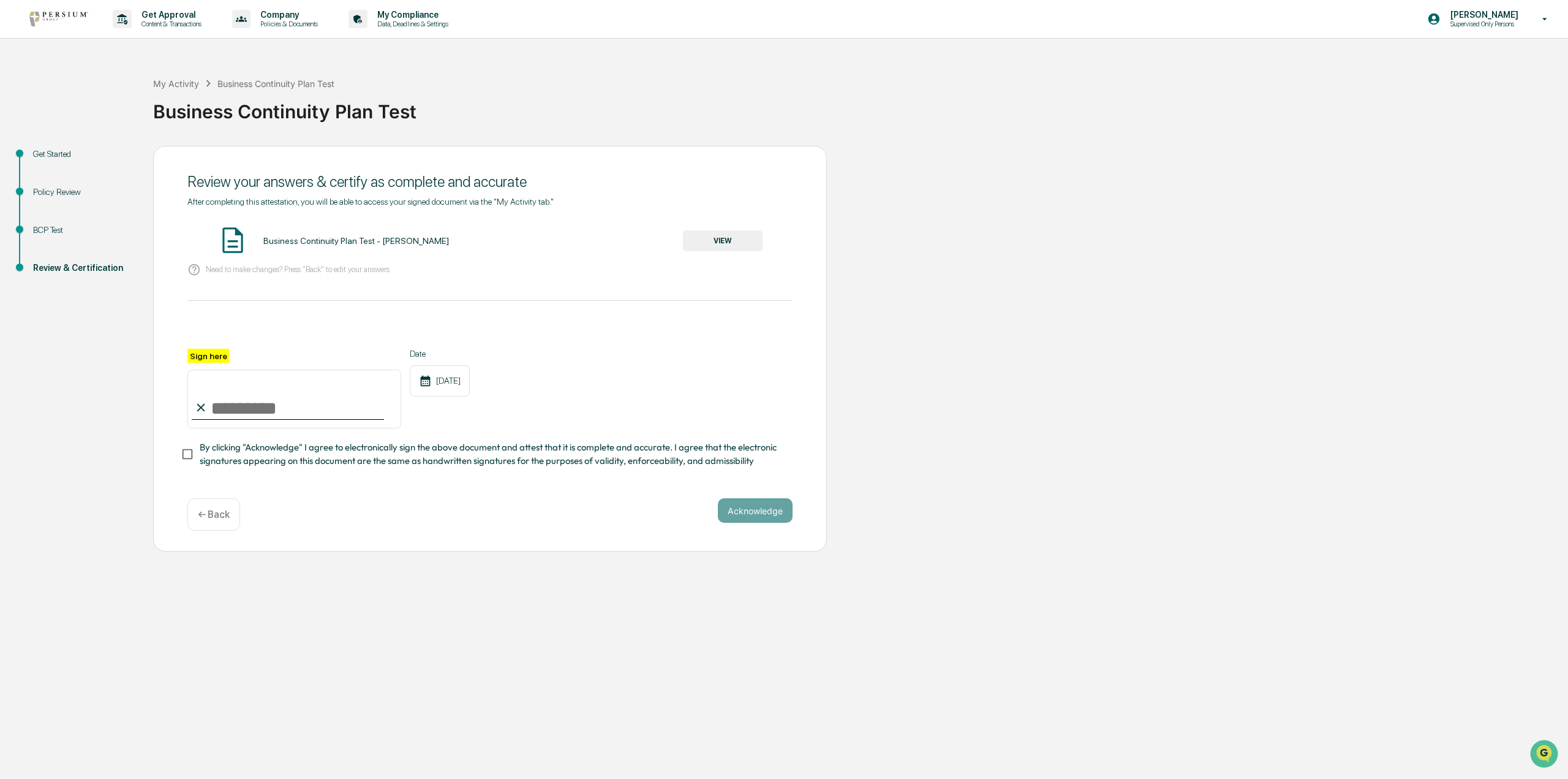
click at [267, 410] on input "Sign here" at bounding box center [294, 399] width 214 height 59
type input "**********"
click at [769, 513] on button "Acknowledge" at bounding box center [755, 510] width 75 height 25
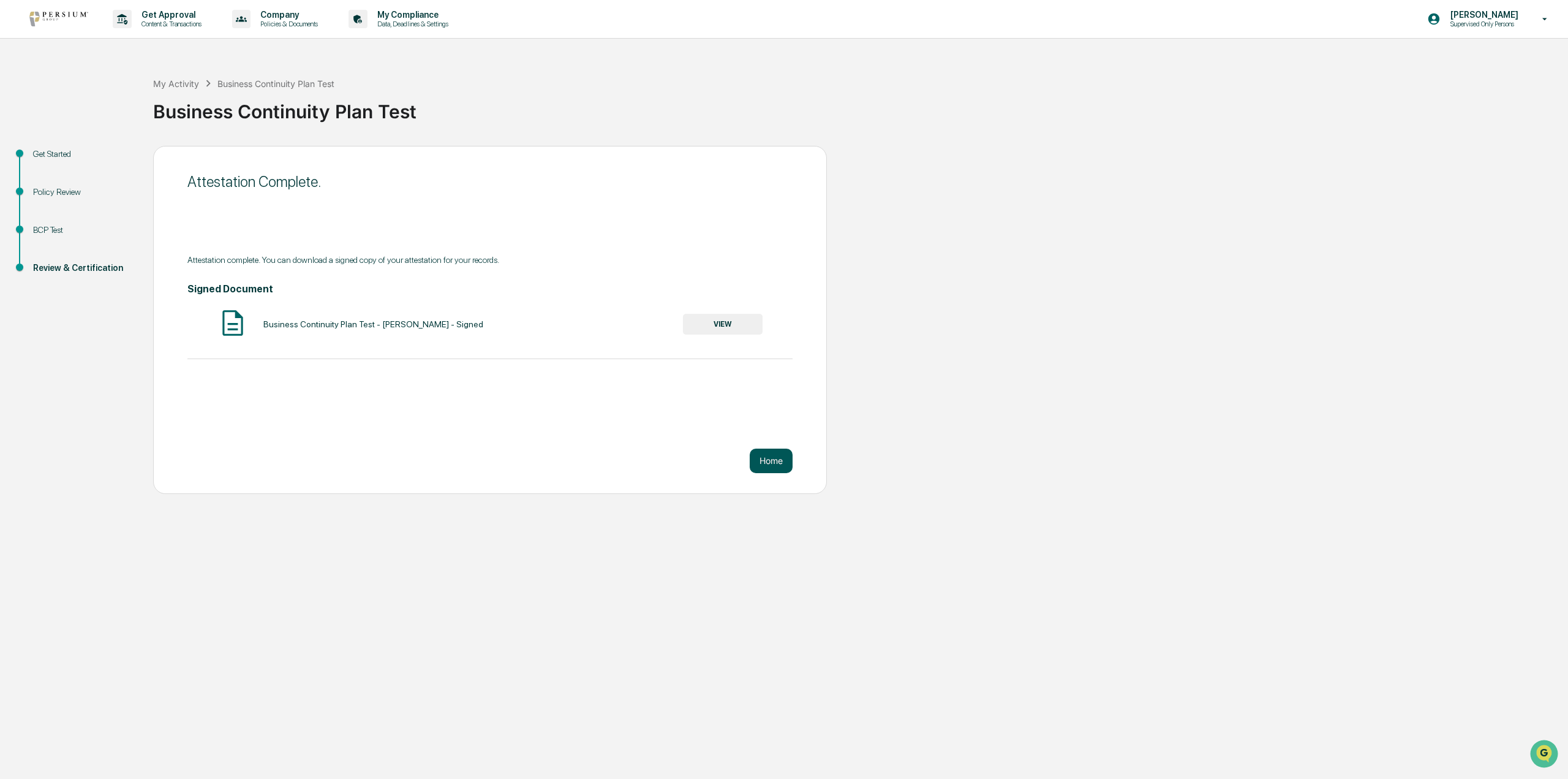
click at [760, 457] on button "Home" at bounding box center [772, 461] width 43 height 25
